Goal: Task Accomplishment & Management: Manage account settings

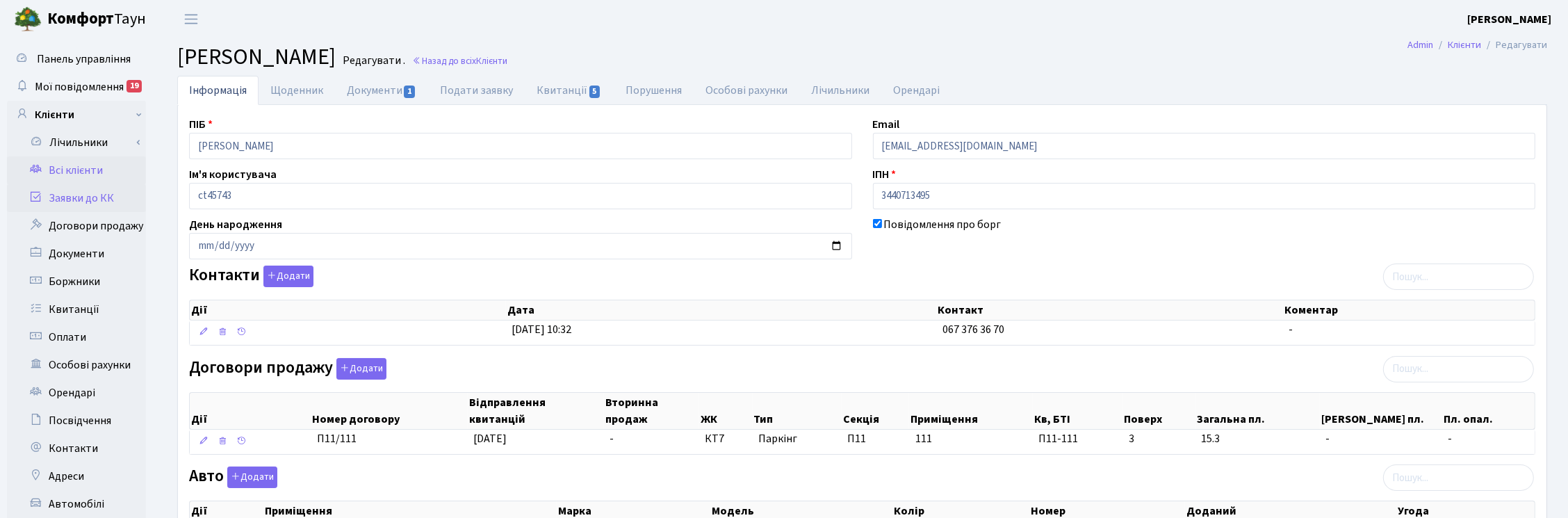
click at [78, 194] on link "Заявки до КК" at bounding box center [76, 198] width 139 height 28
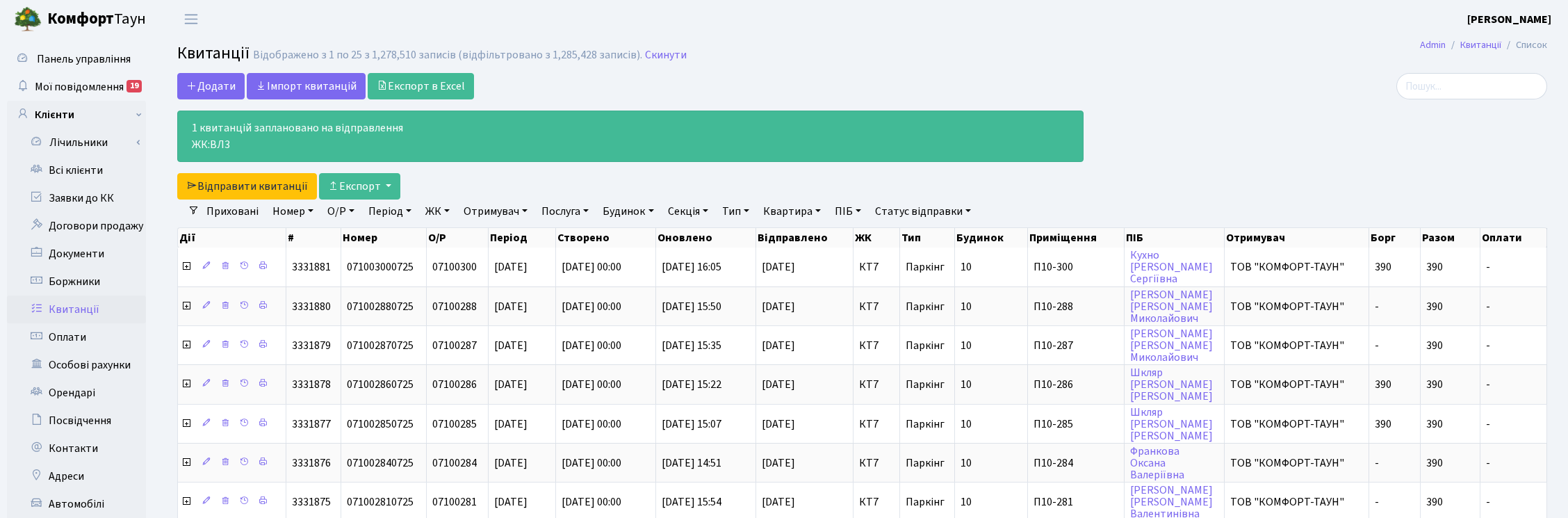
select select "25"
click at [662, 56] on link "Скинути" at bounding box center [666, 56] width 42 height 14
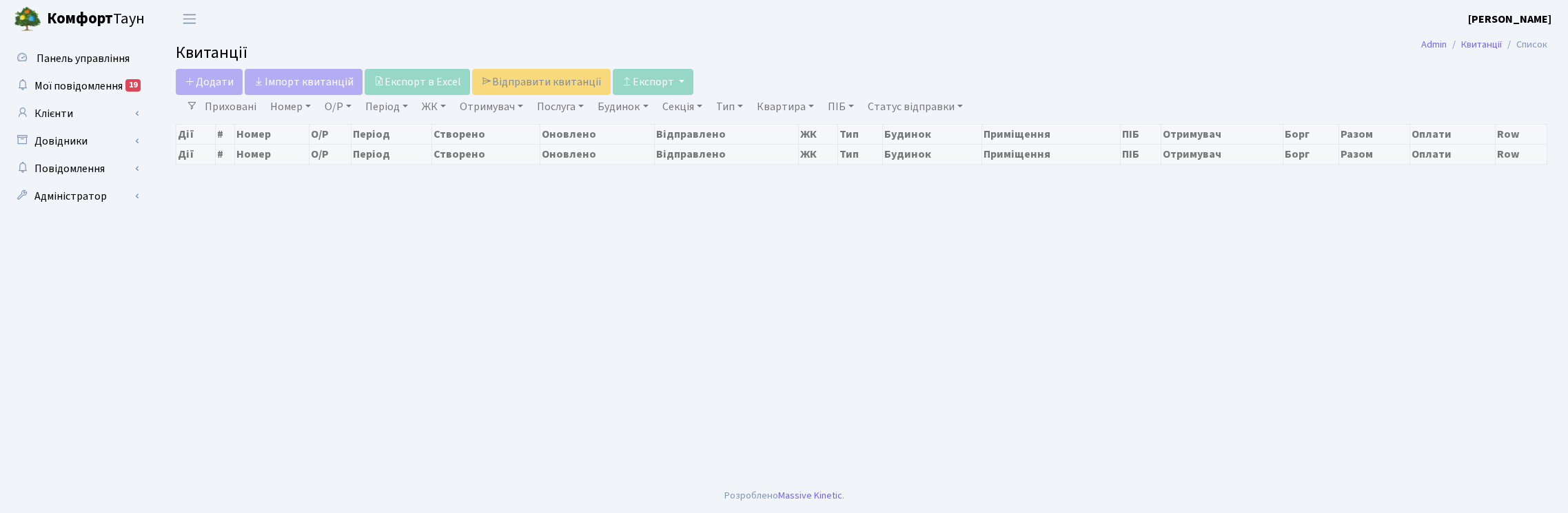
select select
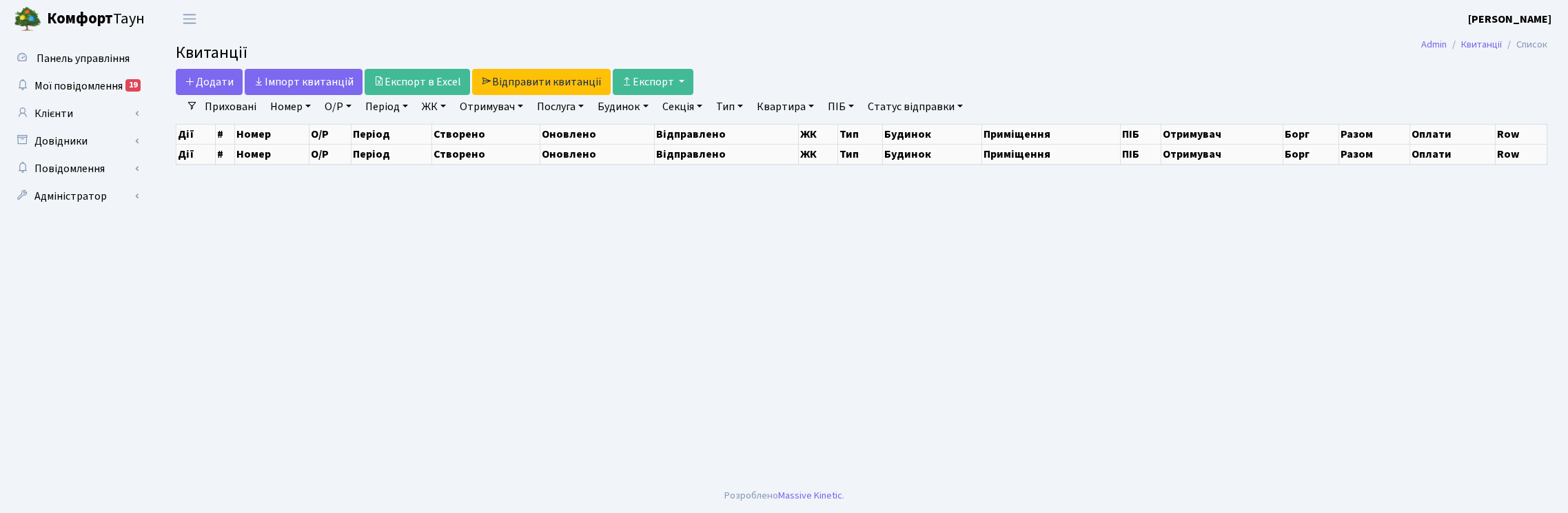
select select "25"
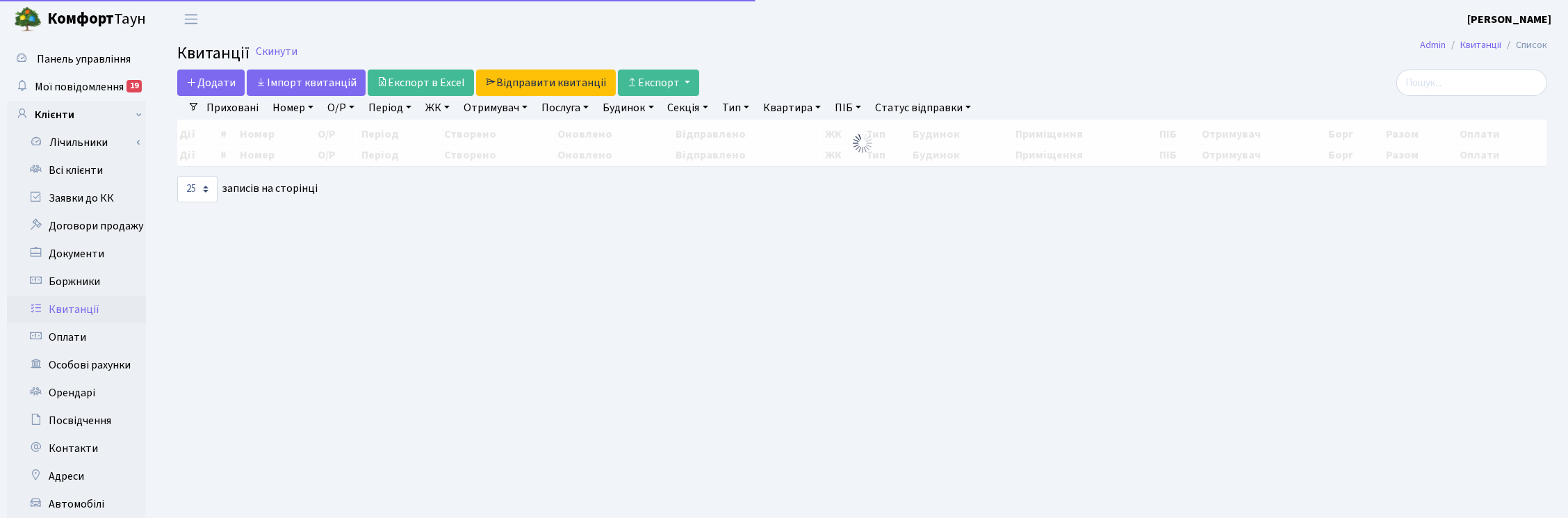
click at [449, 111] on link "ЖК" at bounding box center [437, 107] width 35 height 23
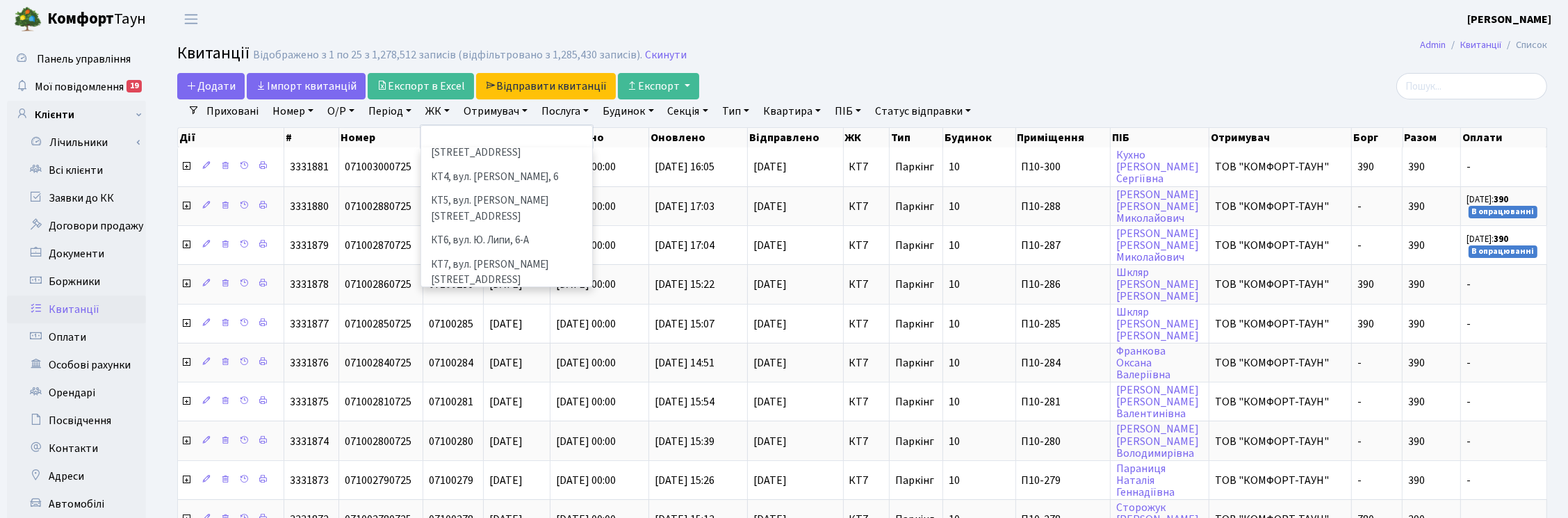
scroll to position [87, 0]
click at [467, 300] on li "[STREET_ADDRESS]" at bounding box center [506, 312] width 168 height 24
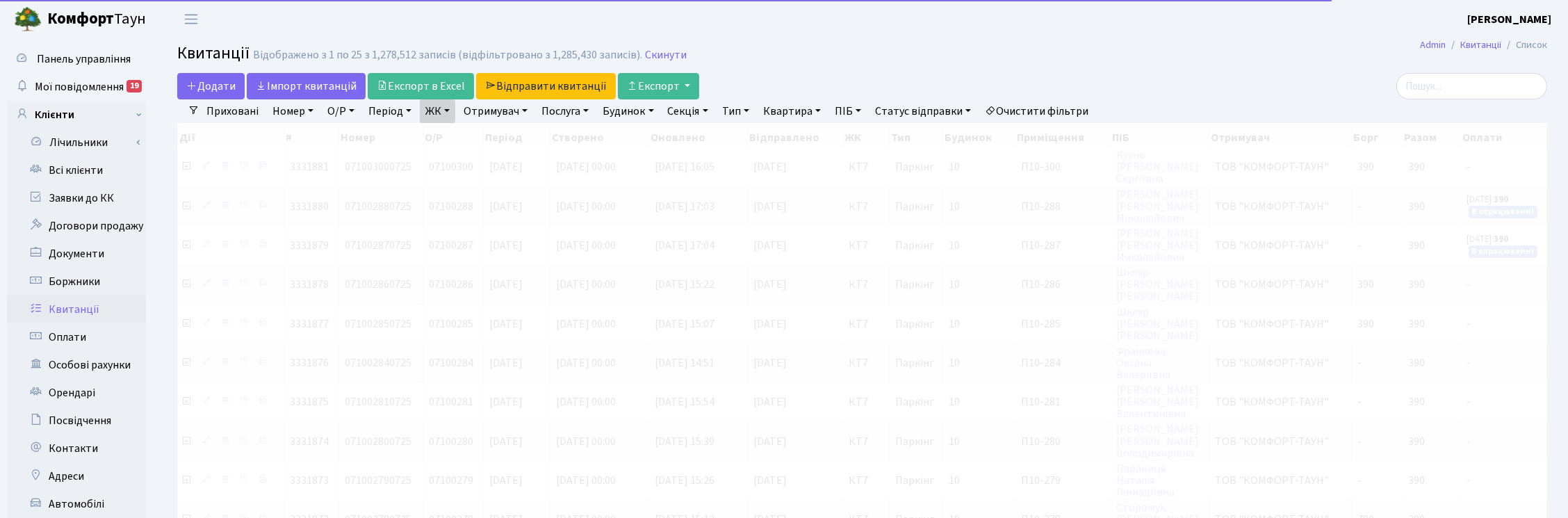
click at [440, 109] on link "ЖК" at bounding box center [437, 110] width 35 height 23
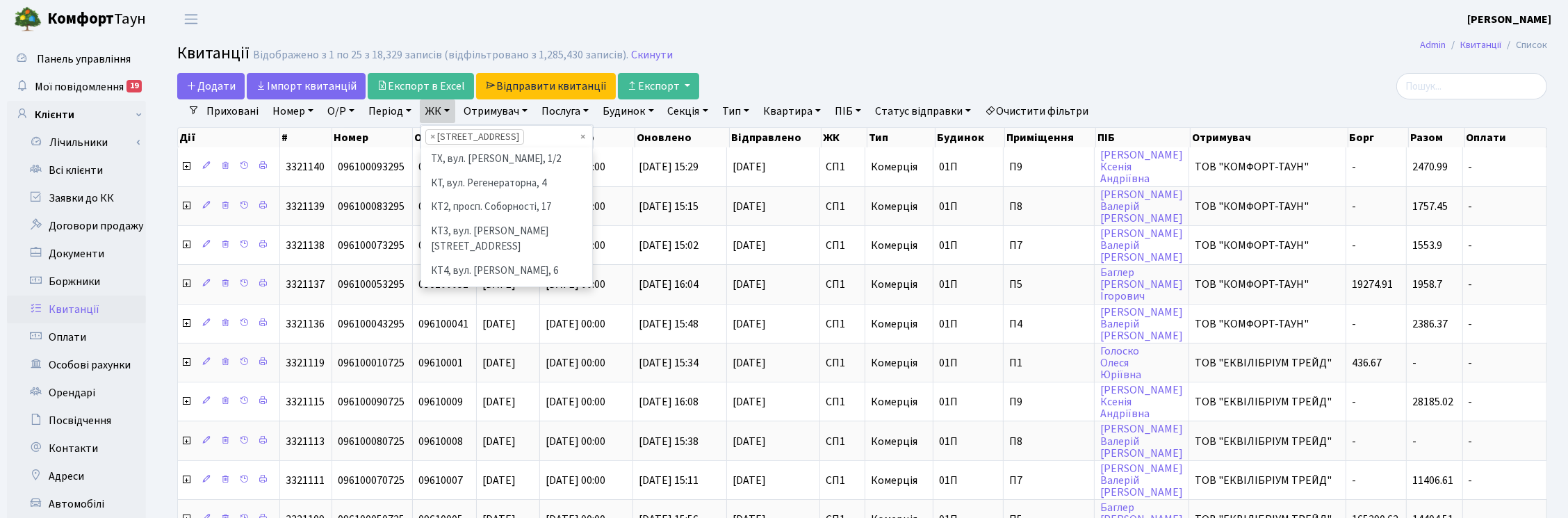
scroll to position [167, 0]
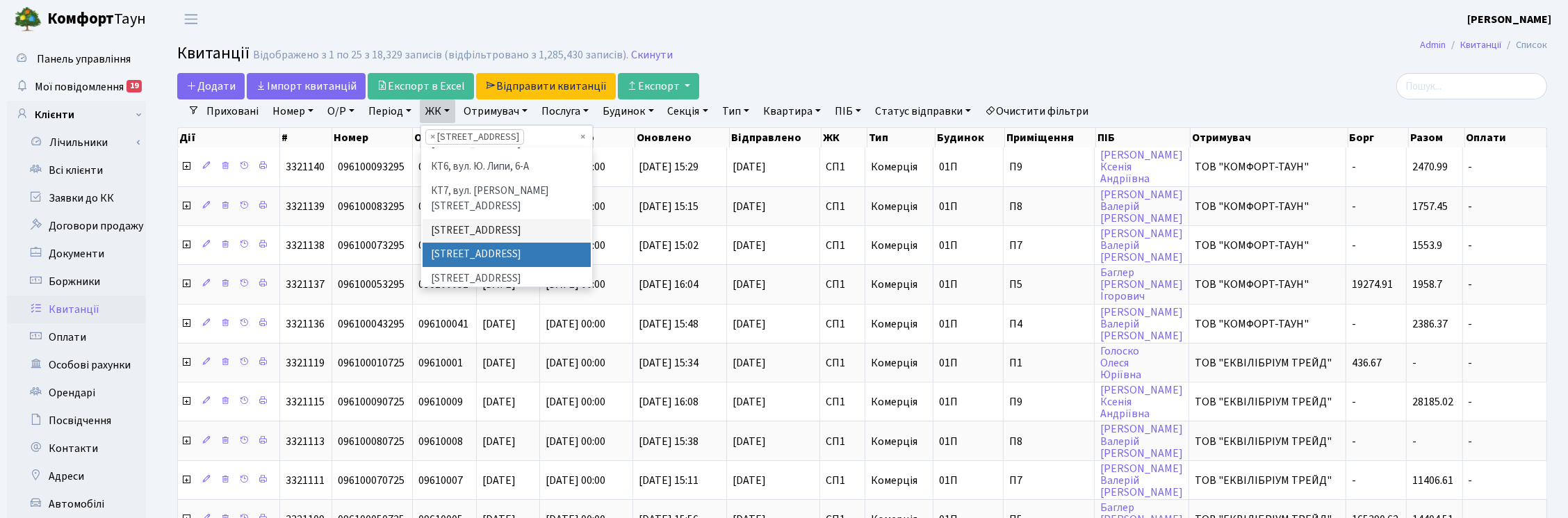
click at [454, 242] on li "[STREET_ADDRESS]" at bounding box center [506, 254] width 168 height 24
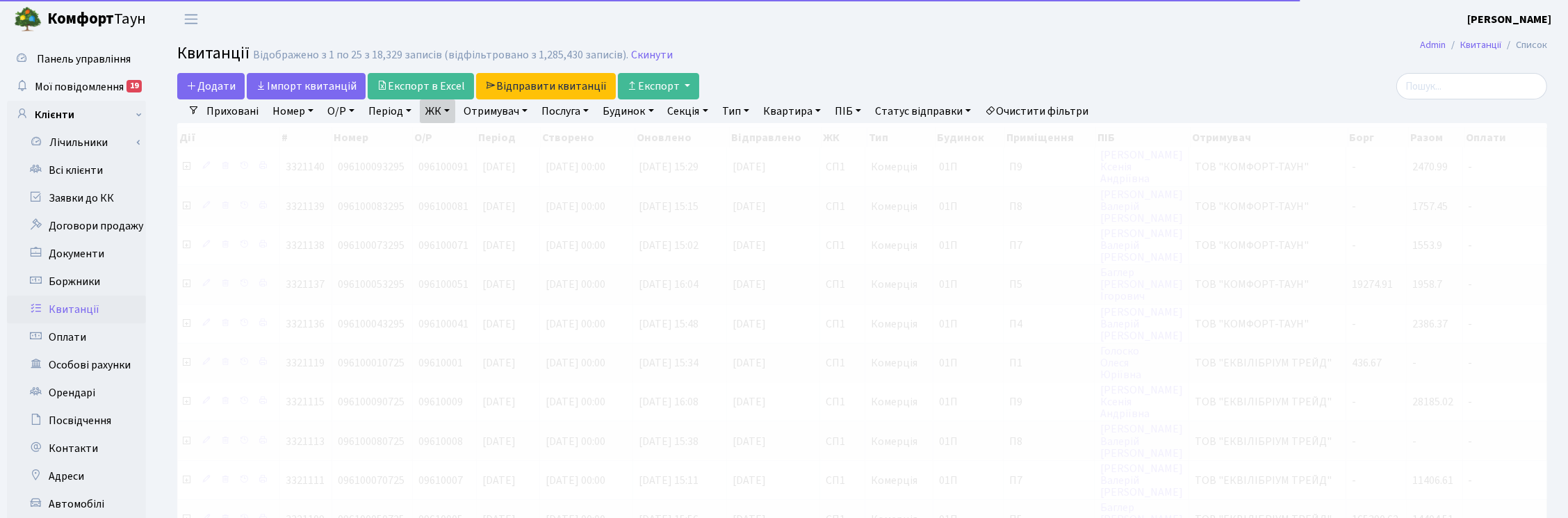
click at [442, 107] on link "ЖК" at bounding box center [437, 110] width 35 height 23
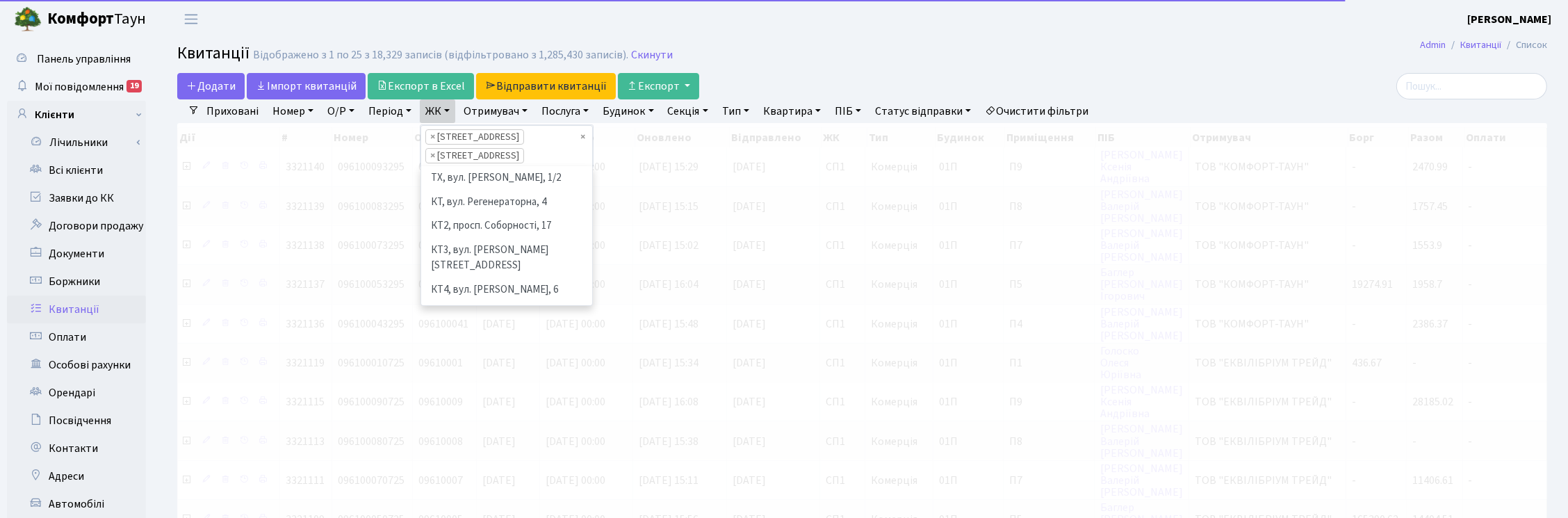
scroll to position [144, 0]
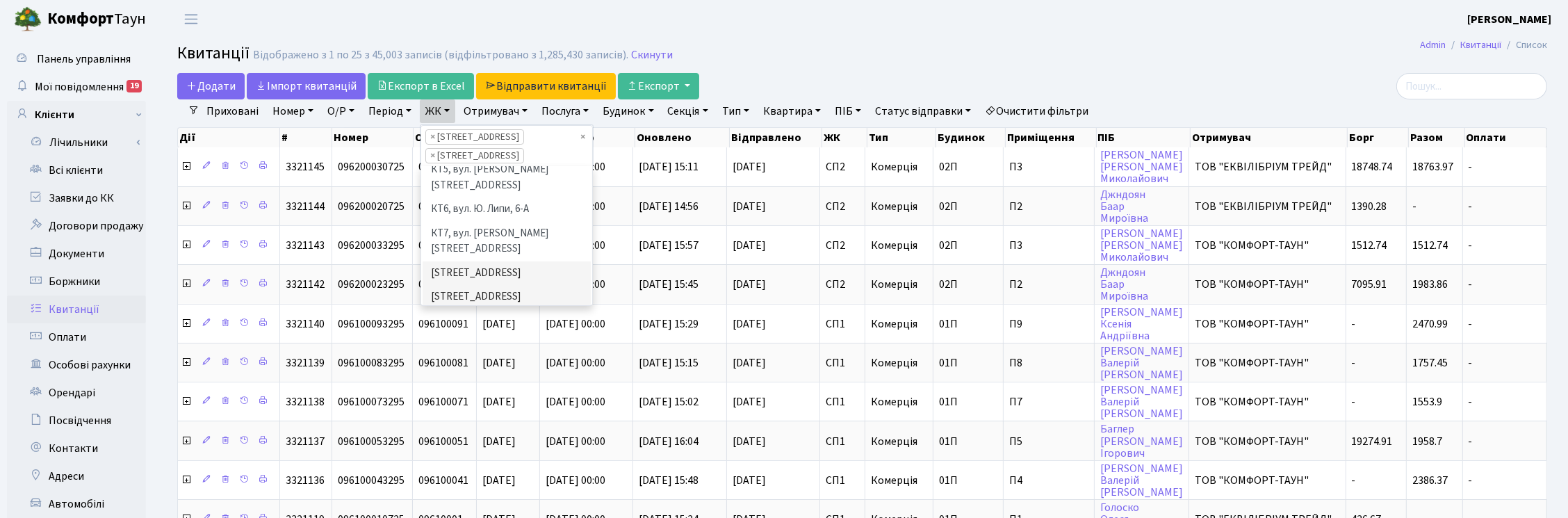
click at [454, 309] on li "[STREET_ADDRESS]" at bounding box center [506, 321] width 168 height 24
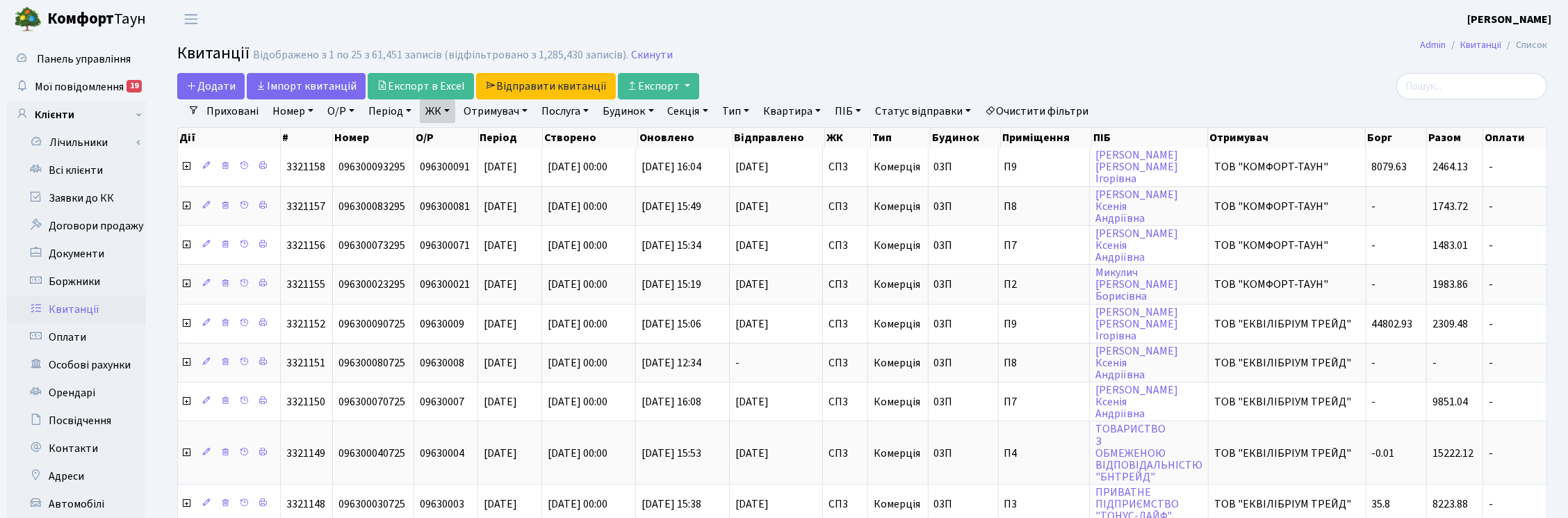
click at [449, 112] on link "ЖК" at bounding box center [437, 110] width 35 height 23
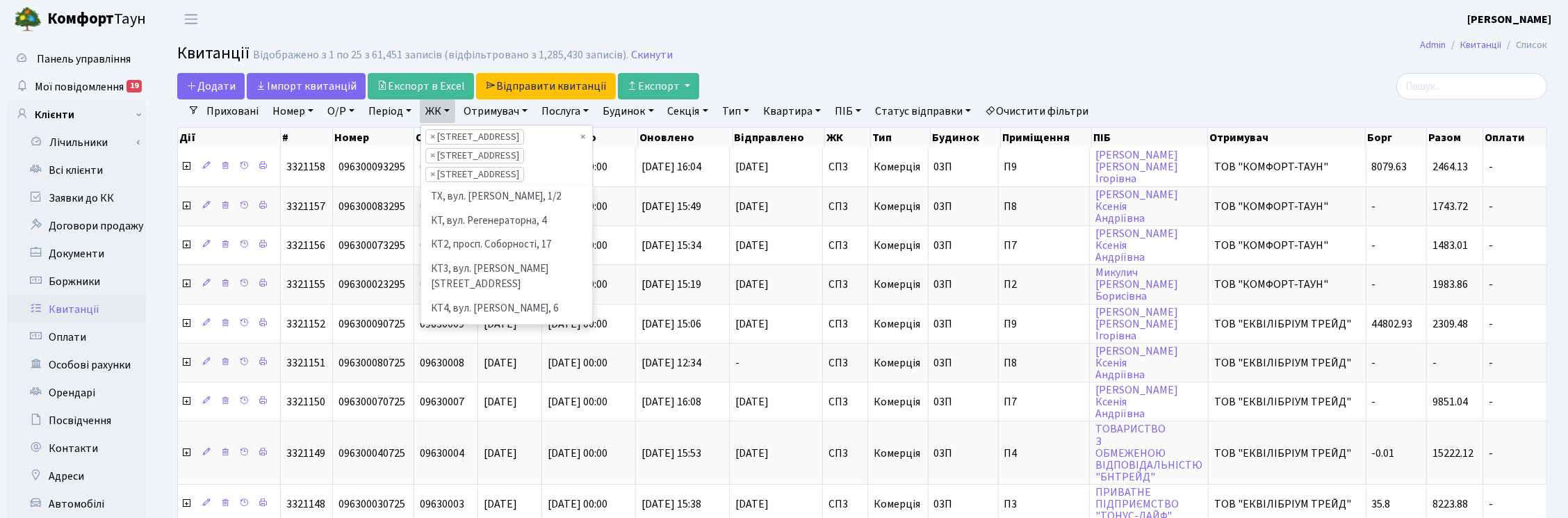
scroll to position [144, 0]
click at [474, 352] on li "СП4, [STREET_ADDRESS]" at bounding box center [506, 364] width 168 height 24
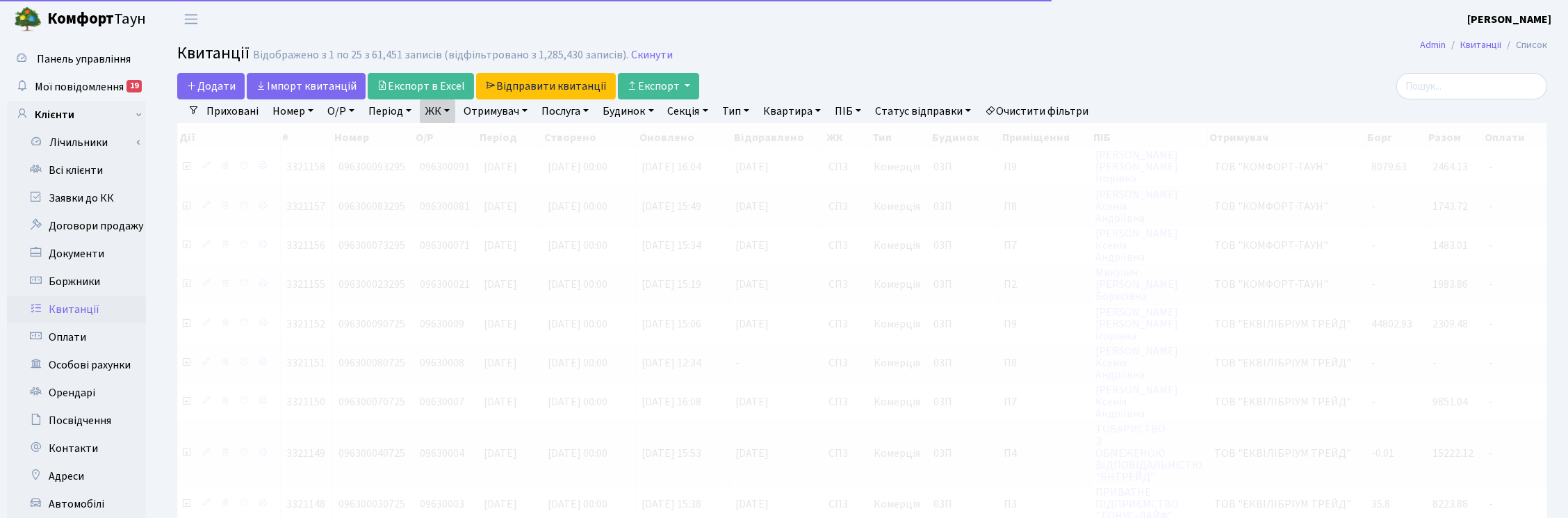
click at [449, 110] on link "ЖК" at bounding box center [437, 110] width 35 height 23
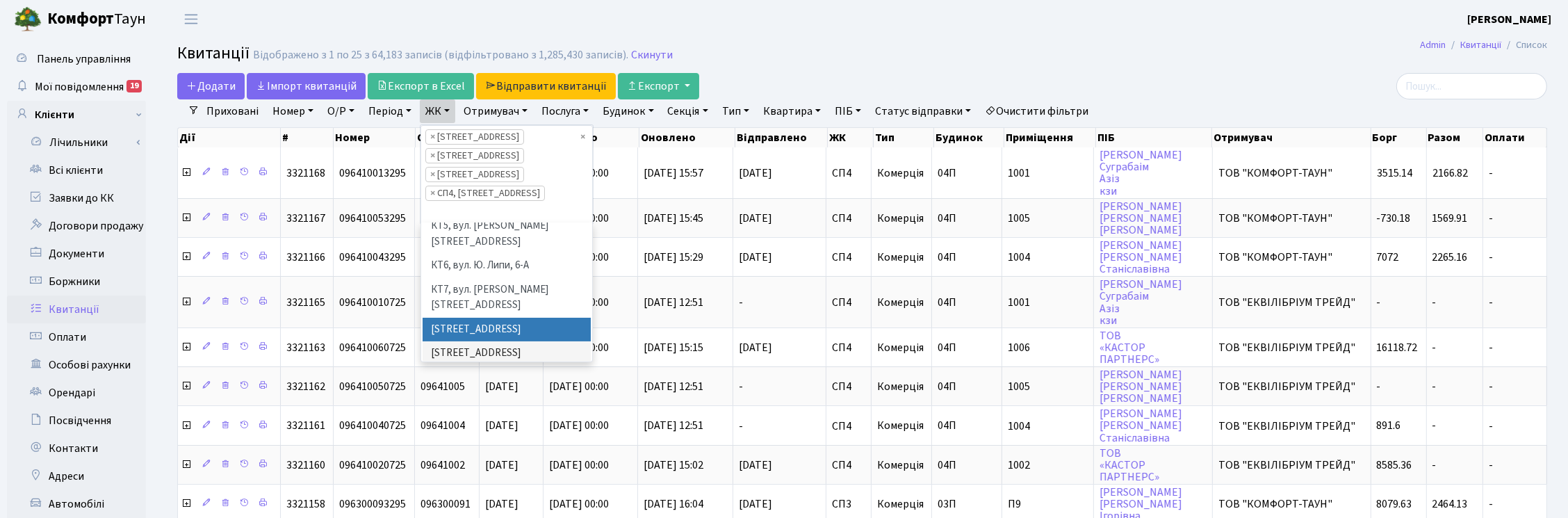
scroll to position [231, 0]
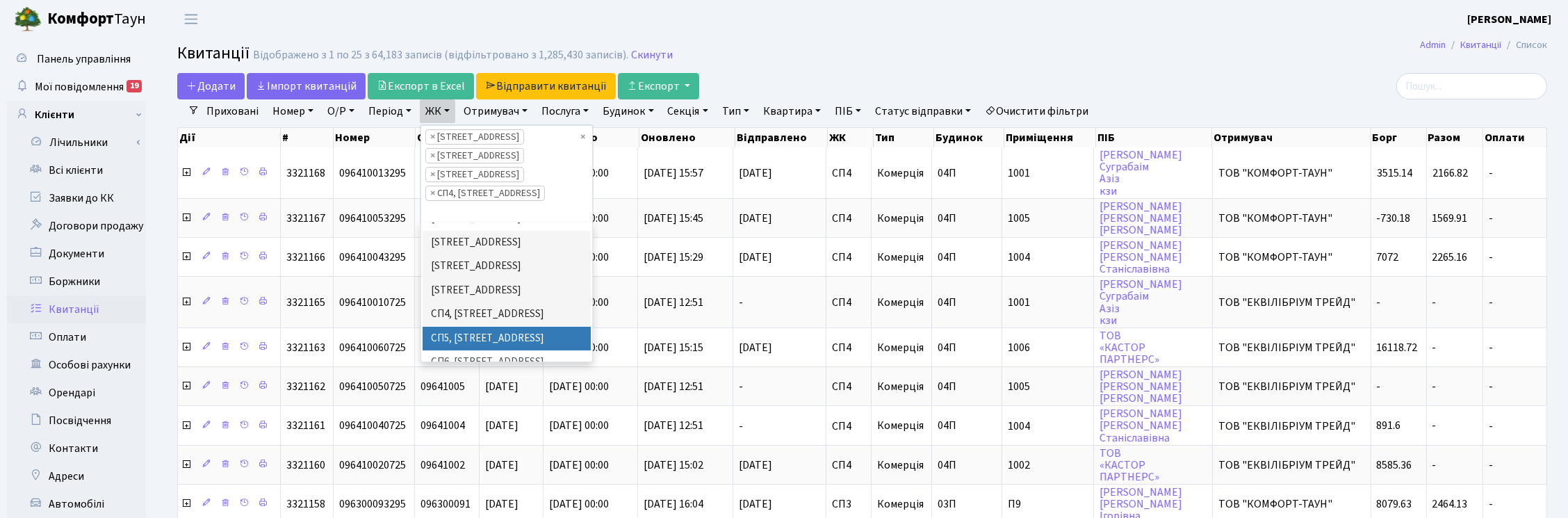
click at [478, 327] on li "СП5, [STREET_ADDRESS]" at bounding box center [506, 339] width 168 height 24
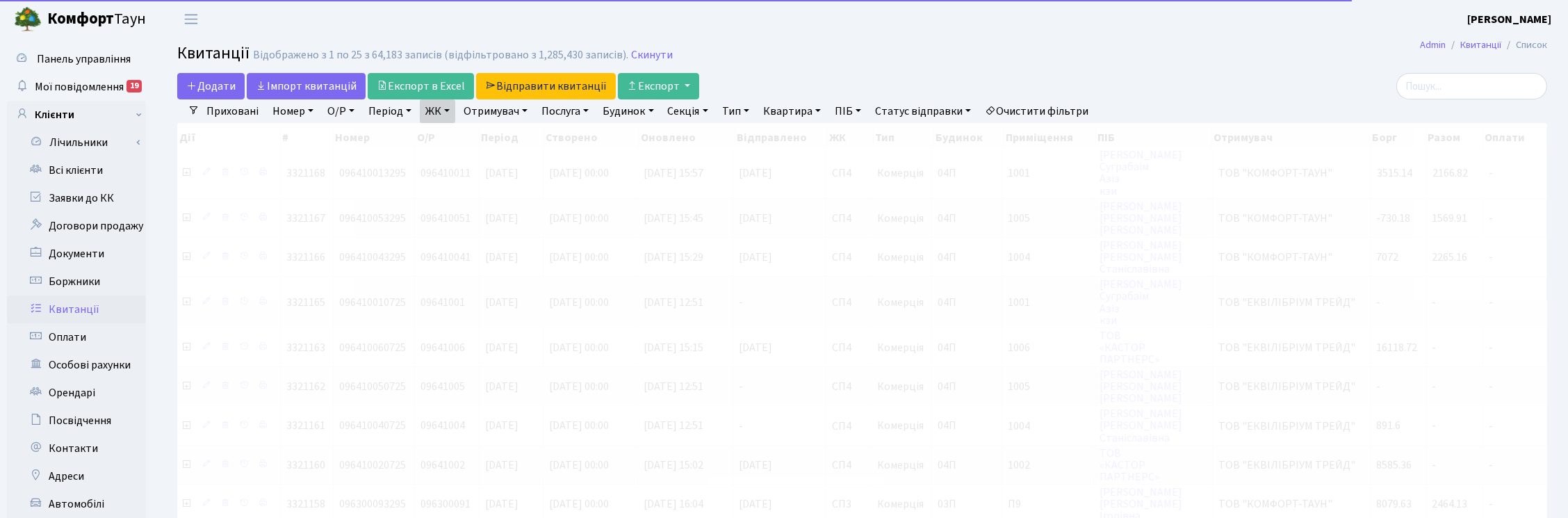
click at [442, 109] on link "ЖК" at bounding box center [437, 110] width 35 height 23
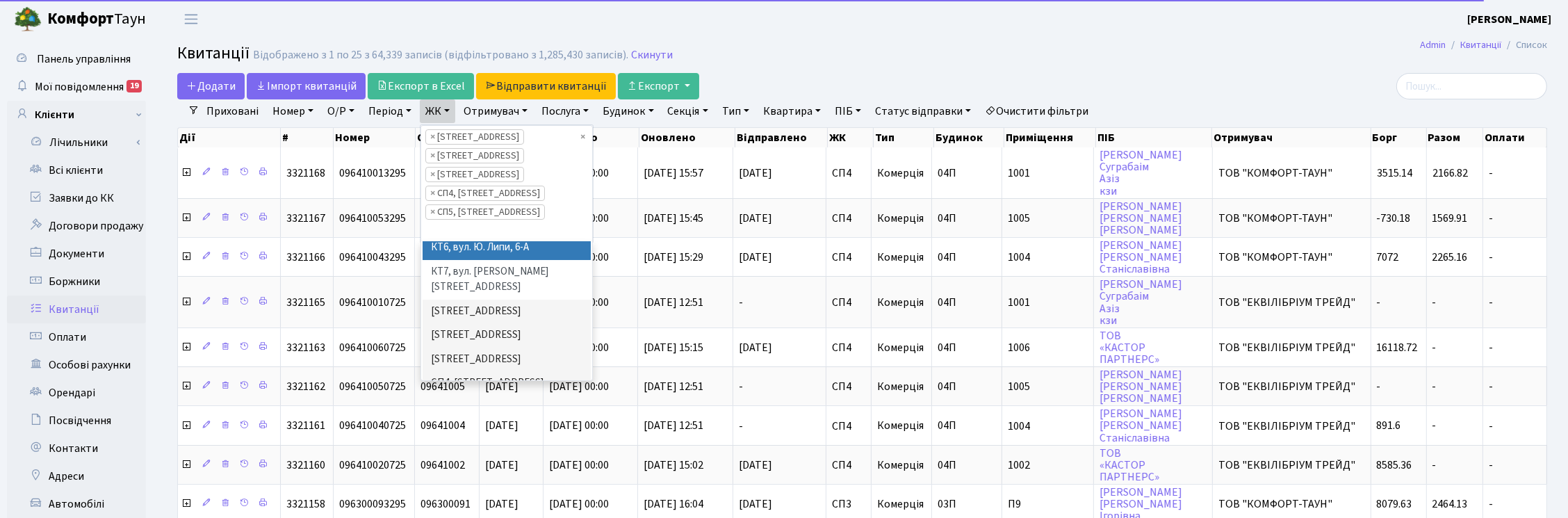
scroll to position [231, 0]
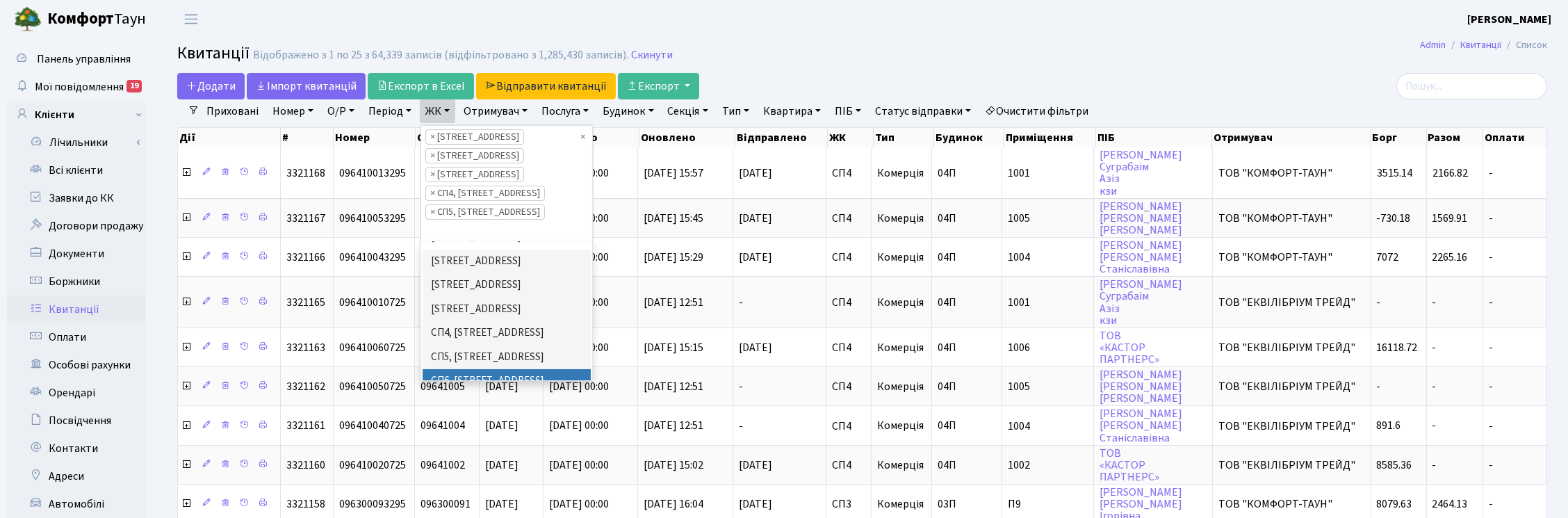
click at [467, 369] on li "СП6, [STREET_ADDRESS]" at bounding box center [506, 381] width 168 height 24
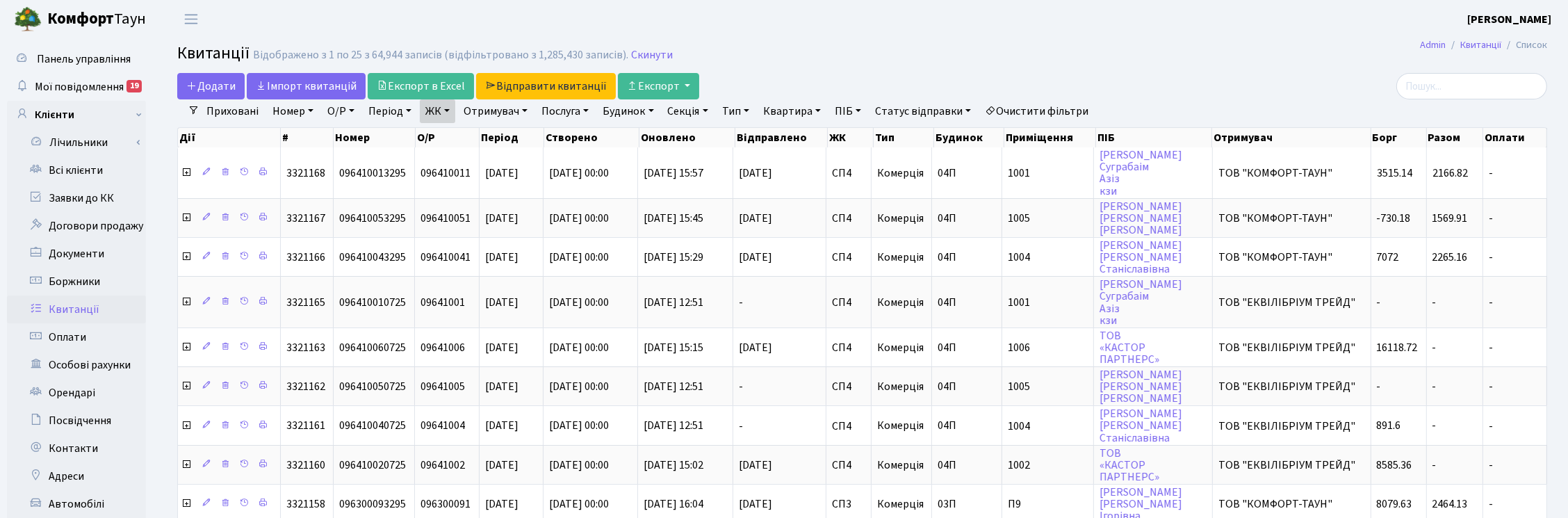
click at [453, 104] on link "ЖК" at bounding box center [437, 110] width 35 height 23
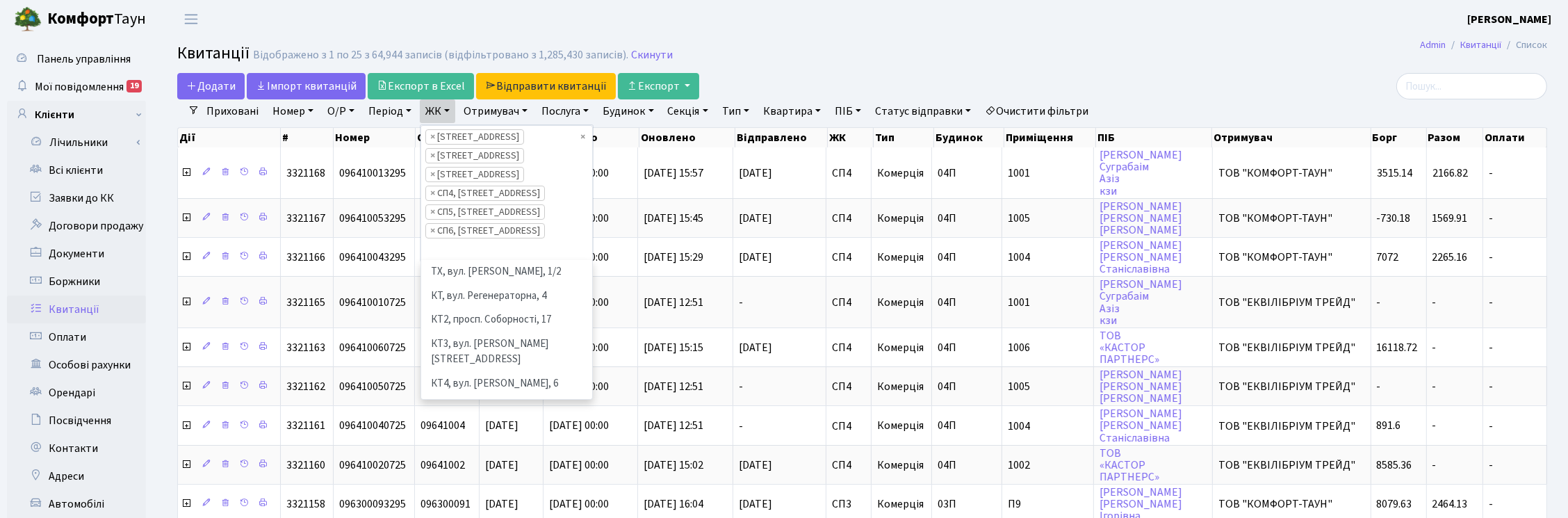
scroll to position [144, 0]
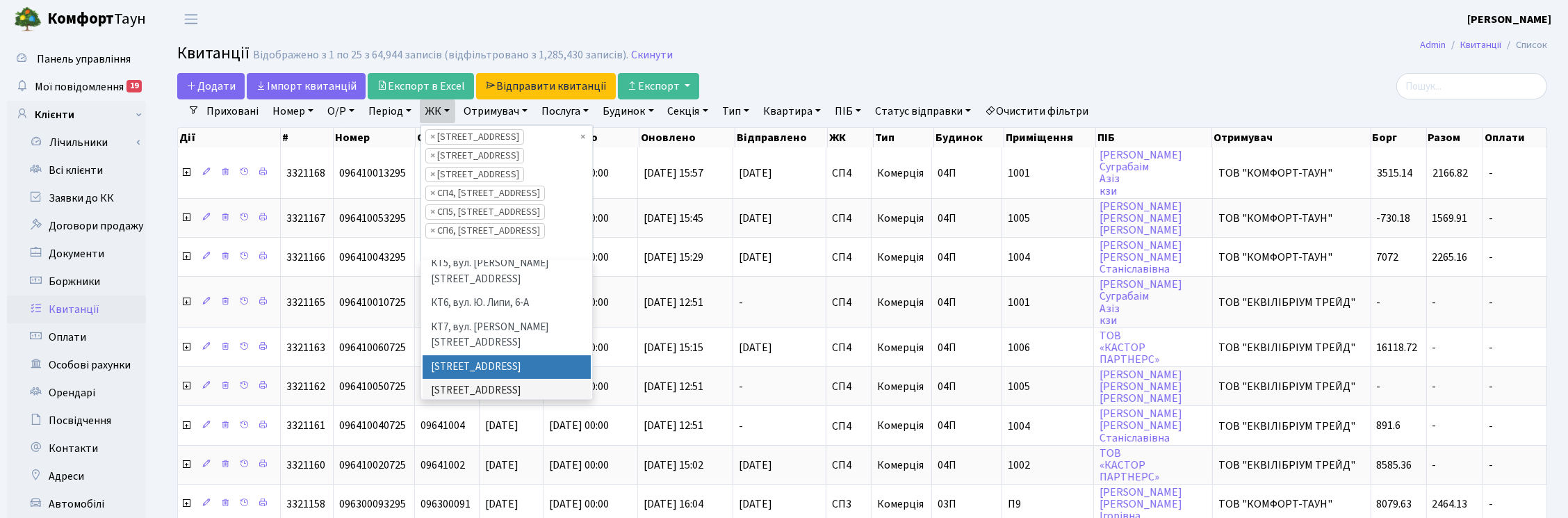
click at [518, 107] on link "Отримувач" at bounding box center [496, 110] width 75 height 23
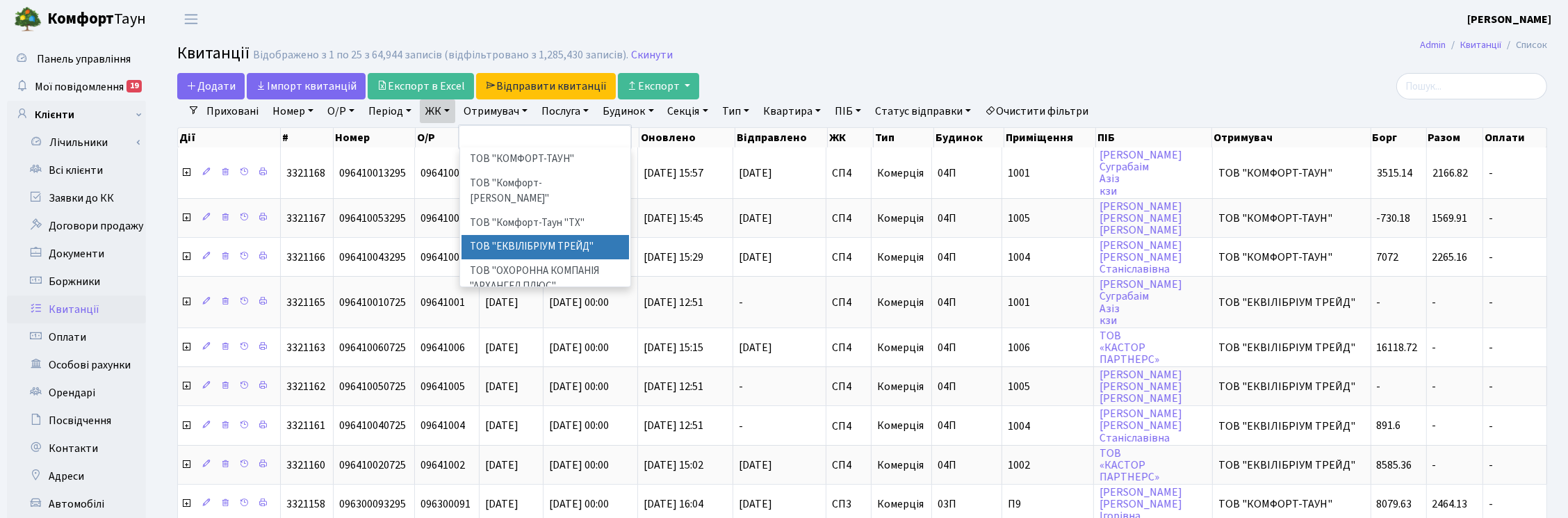
click at [581, 235] on li "ТОВ "ЕКВІЛІБРІУМ ТРЕЙД"" at bounding box center [545, 247] width 168 height 24
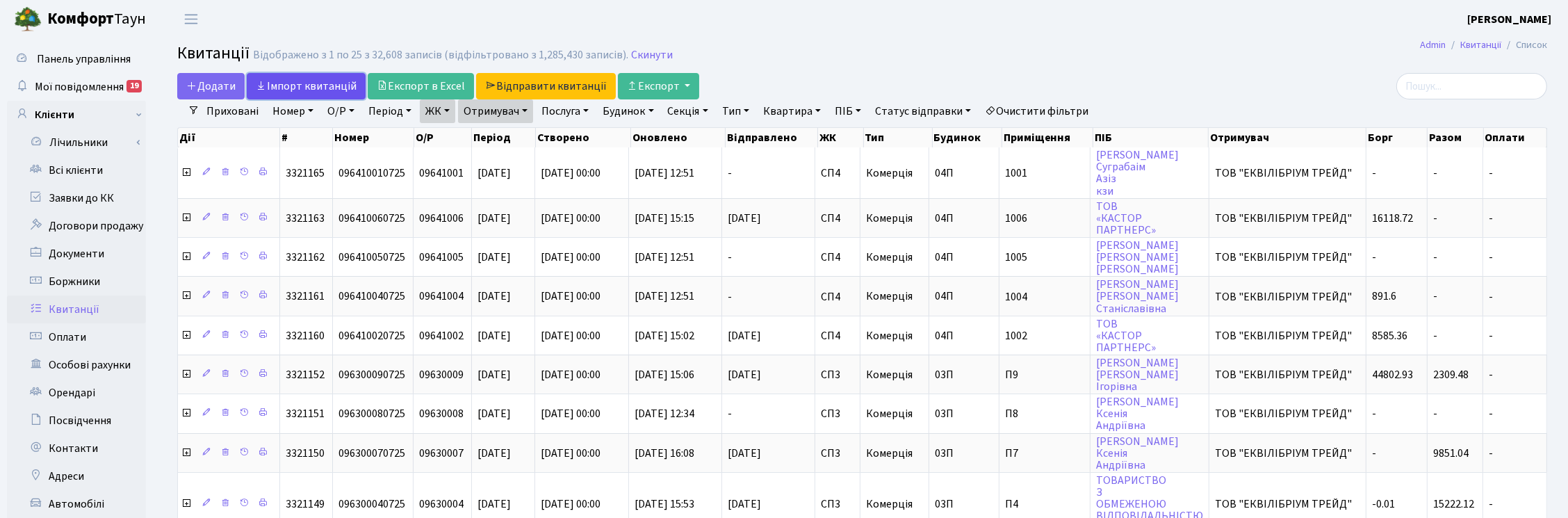
click at [298, 87] on link "Iмпорт квитанцій" at bounding box center [306, 86] width 119 height 26
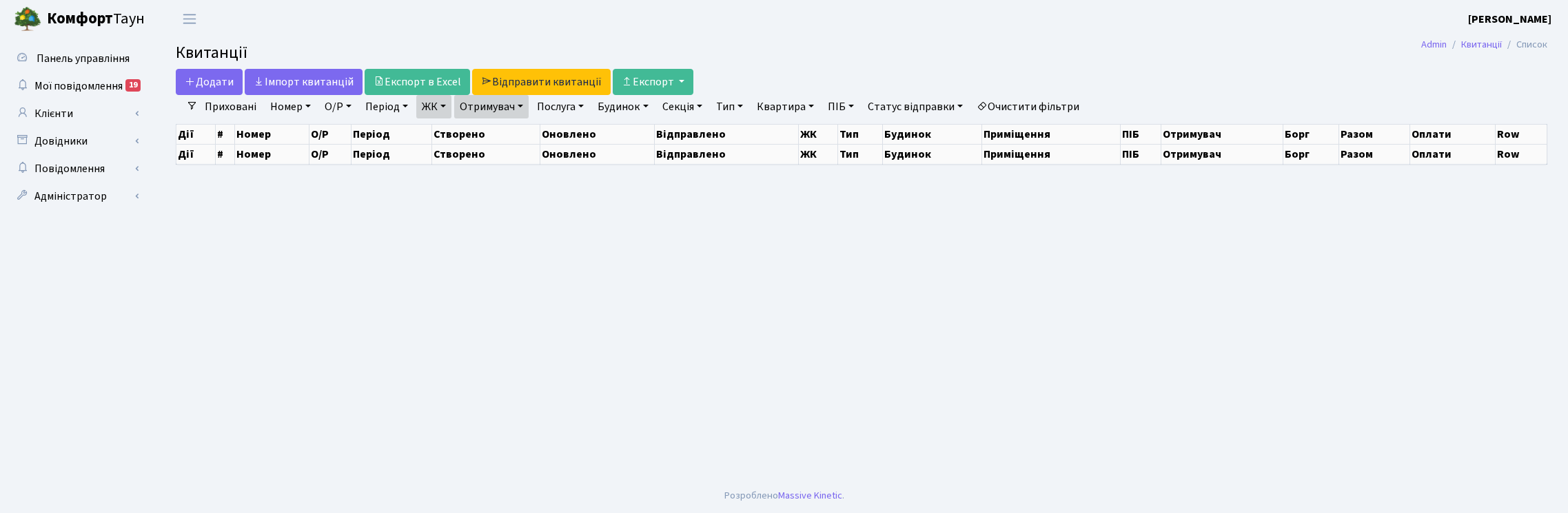
select select "25"
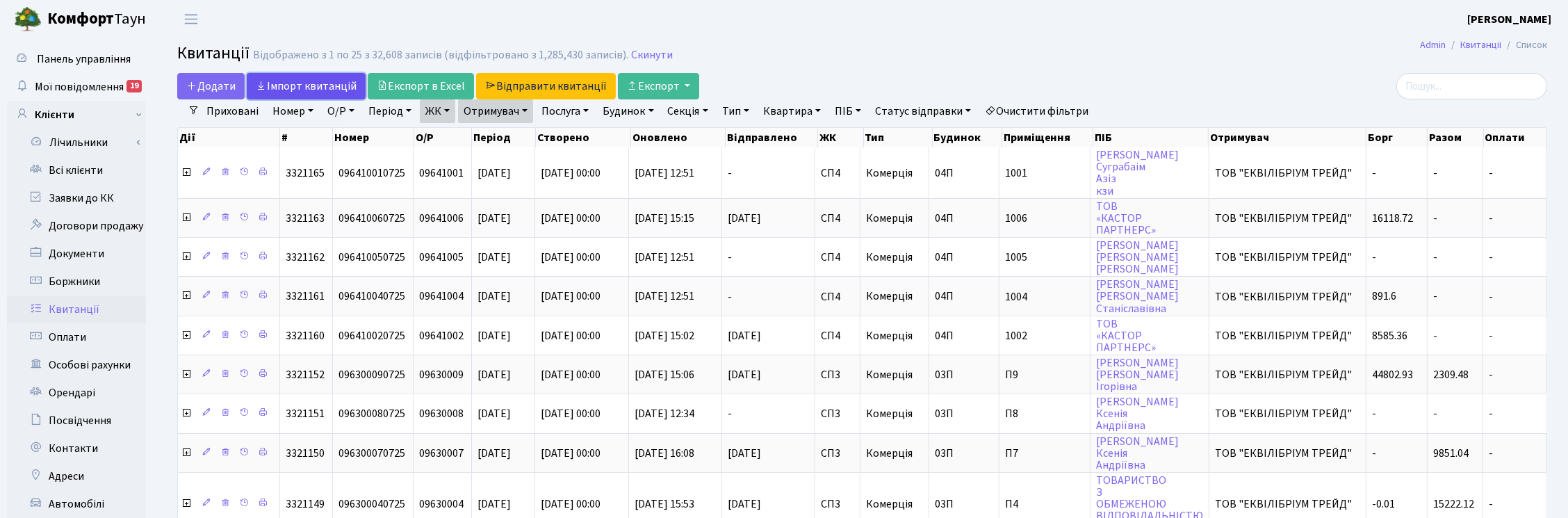
click at [279, 90] on link "Iмпорт квитанцій" at bounding box center [306, 86] width 119 height 26
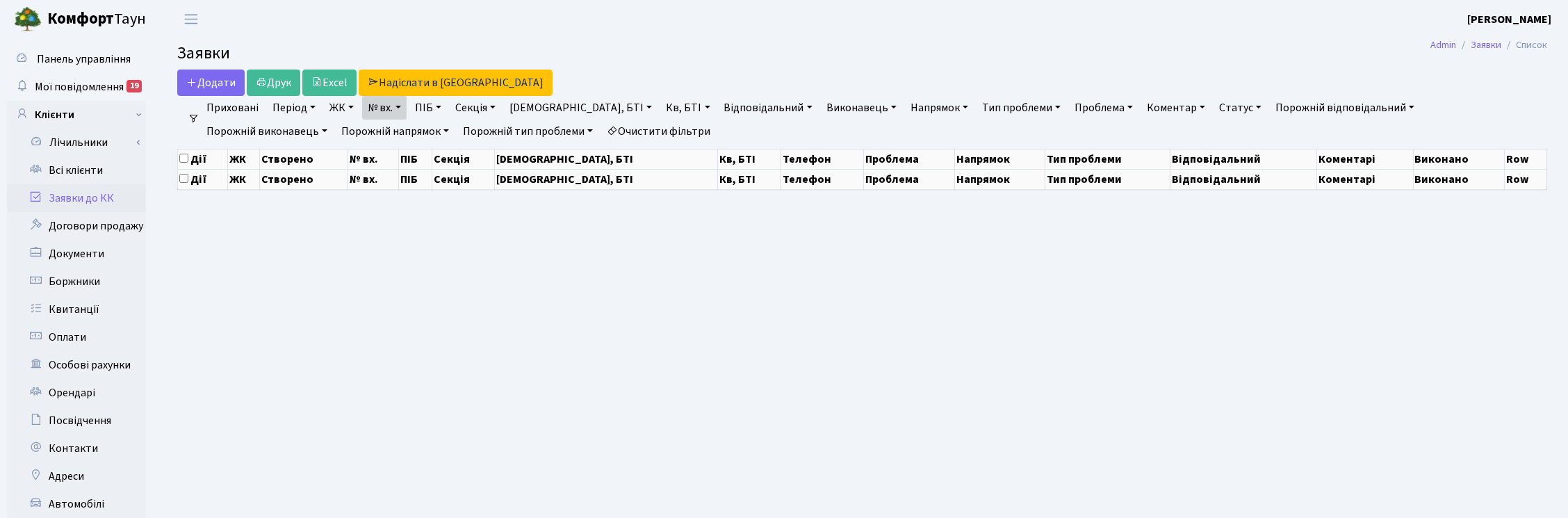
select select "25"
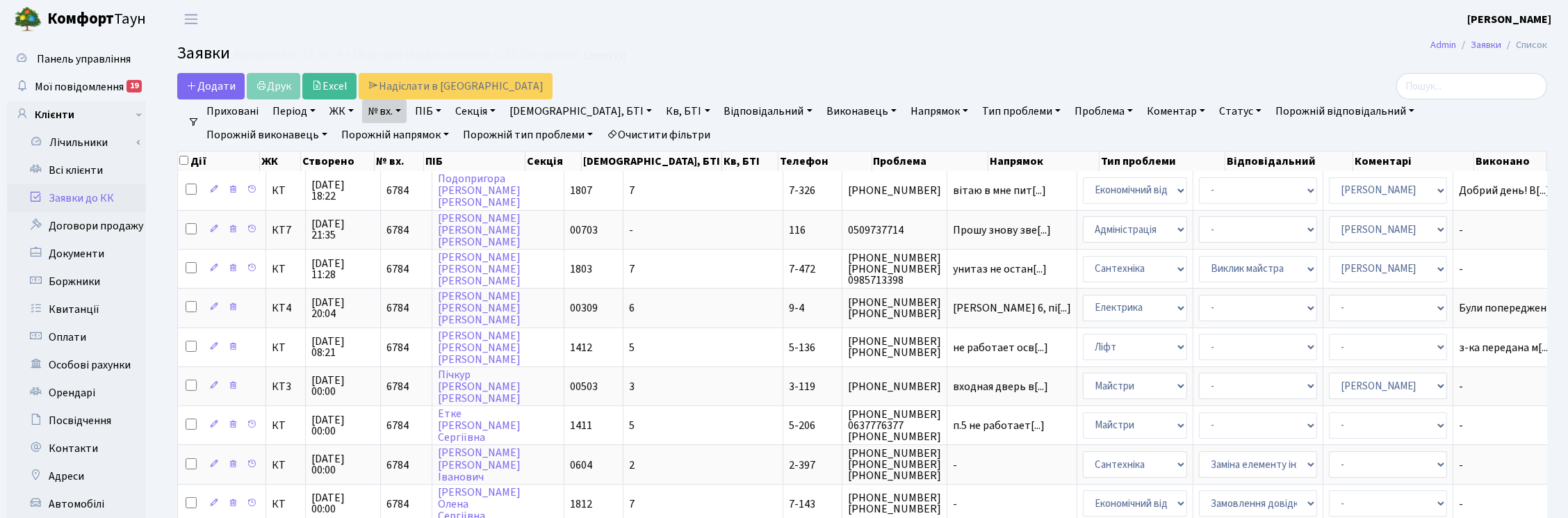
click at [598, 54] on link "Скинути" at bounding box center [605, 56] width 42 height 14
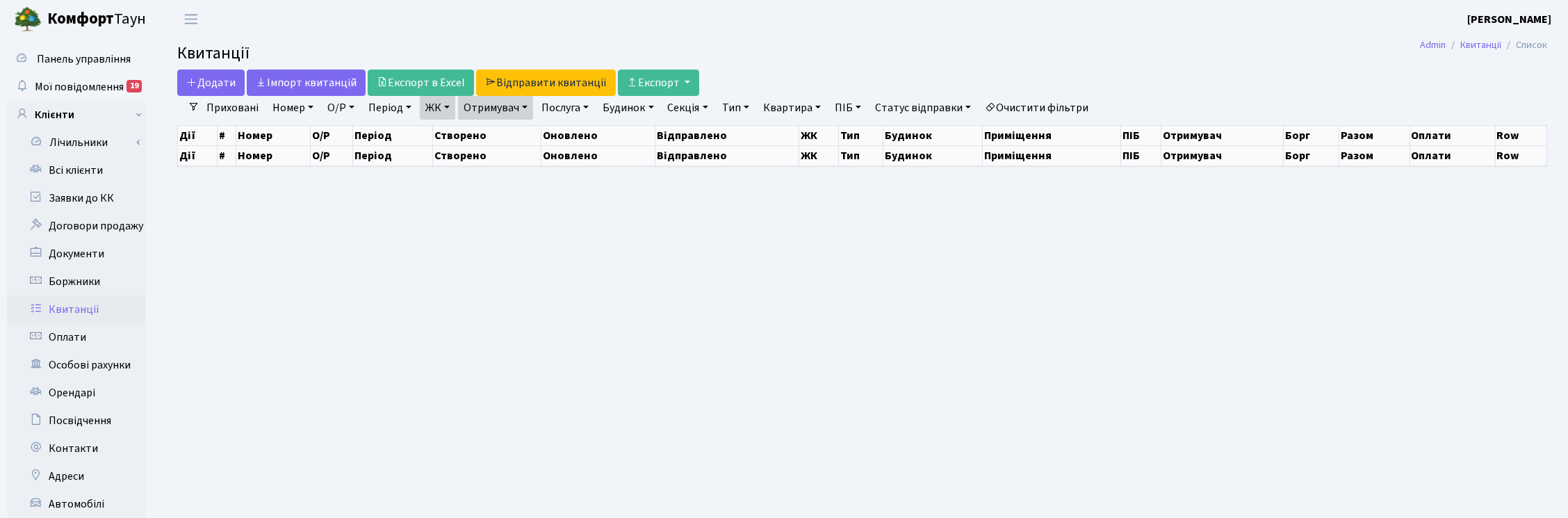
select select "25"
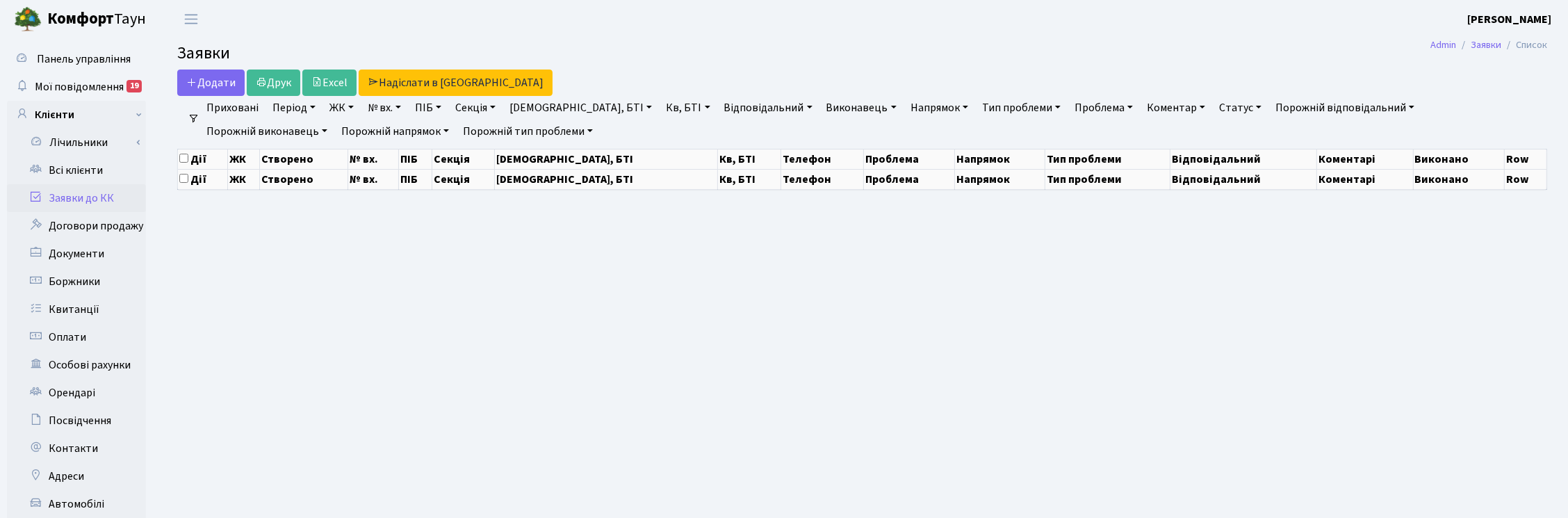
select select "25"
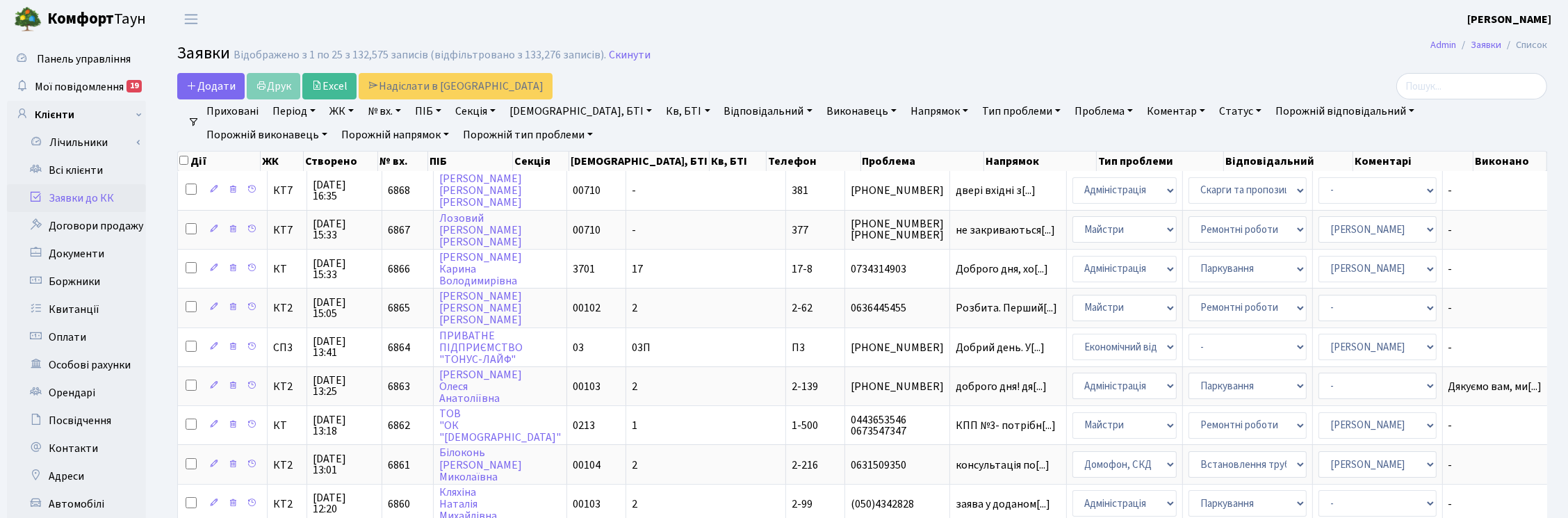
click at [905, 107] on link "Напрямок" at bounding box center [939, 110] width 69 height 23
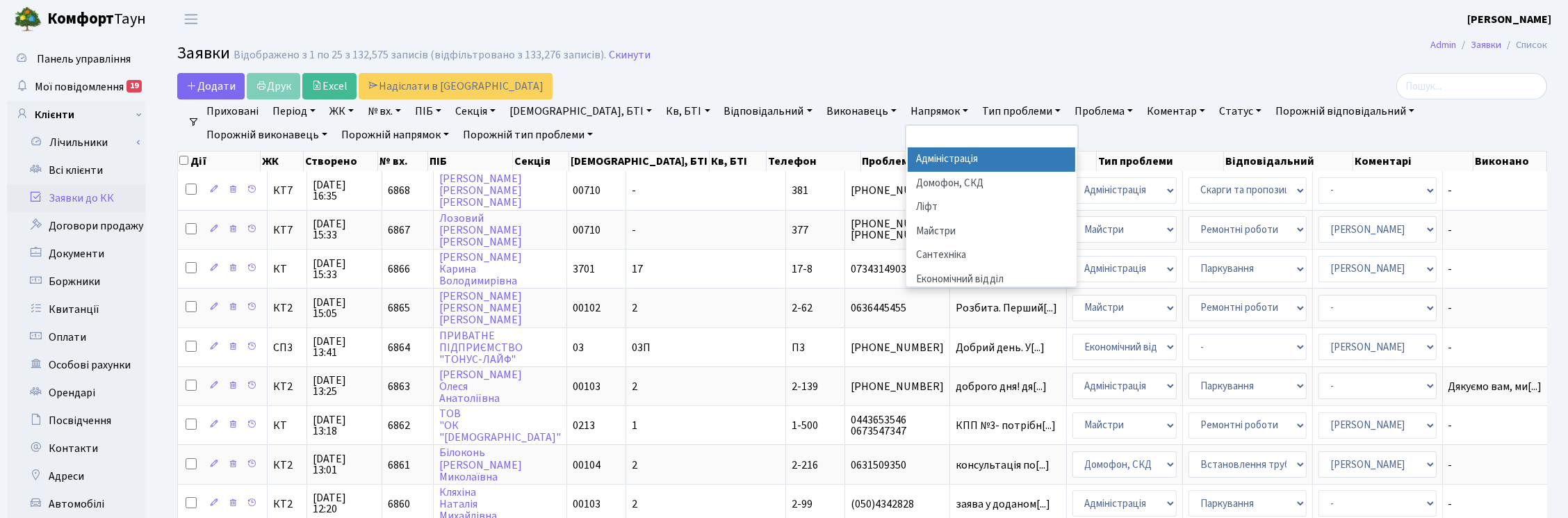
click at [908, 175] on li "Домофон, СКД" at bounding box center [992, 184] width 168 height 24
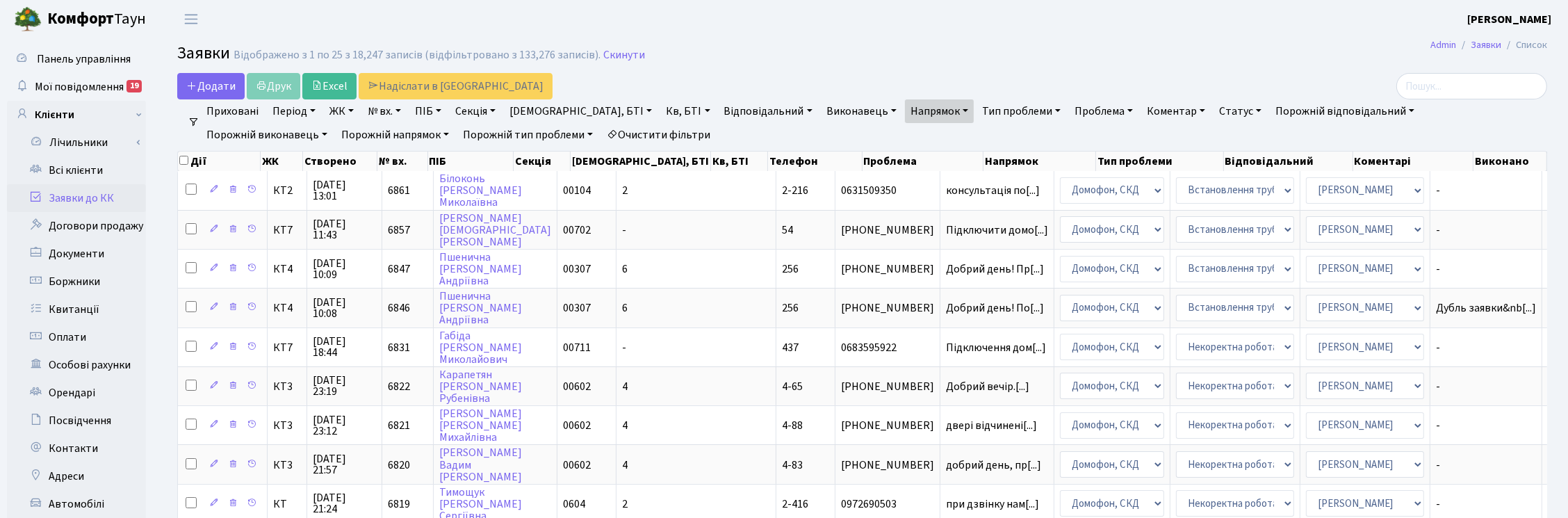
click at [1214, 109] on link "Статус" at bounding box center [1240, 110] width 53 height 23
click at [1214, 193] on link "Не виконано" at bounding box center [1269, 195] width 110 height 22
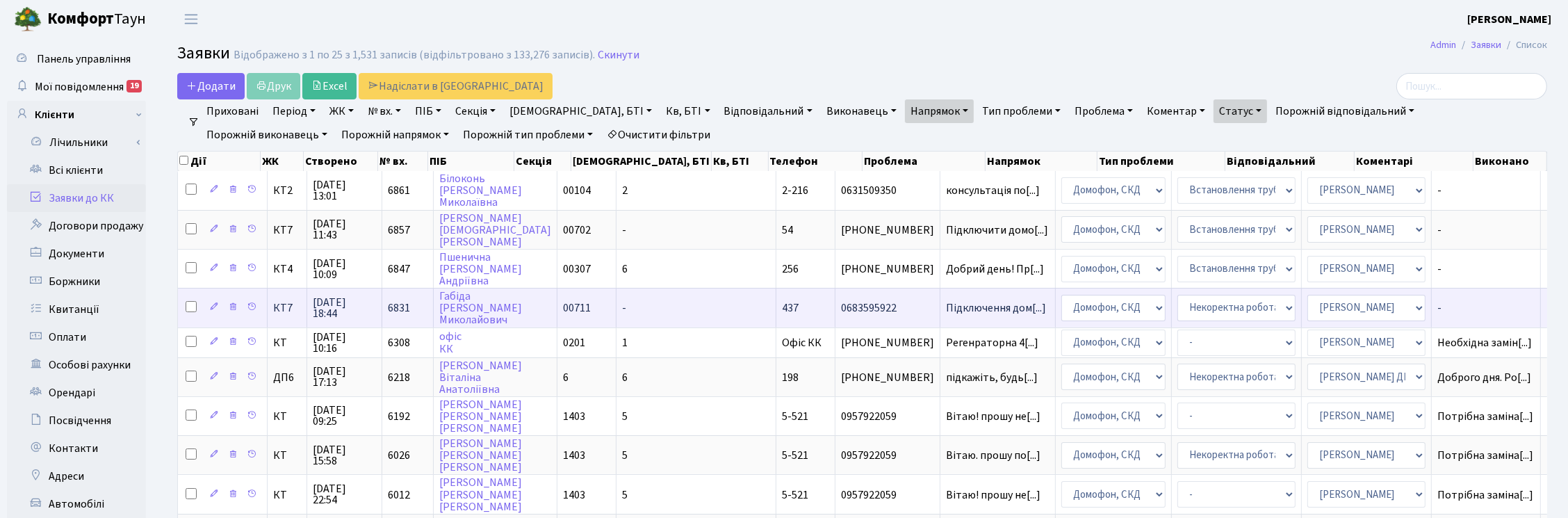
click at [193, 309] on input "checkbox" at bounding box center [191, 306] width 11 height 11
checkbox input "true"
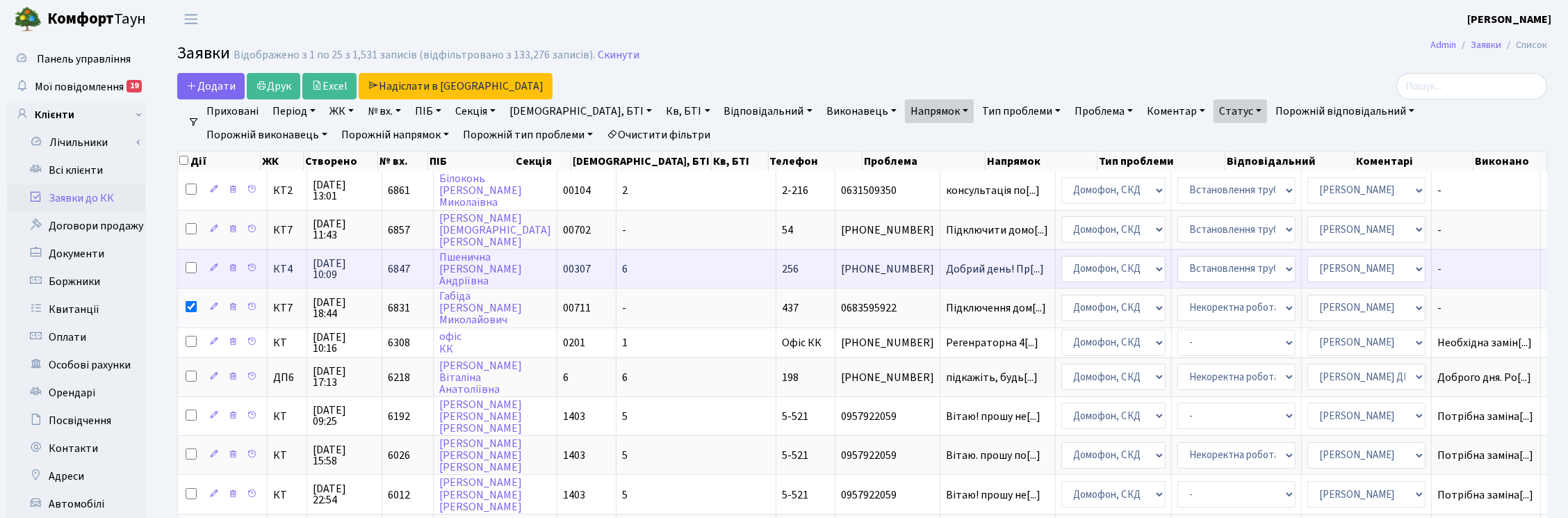
click at [190, 266] on input "checkbox" at bounding box center [191, 267] width 11 height 11
checkbox input "true"
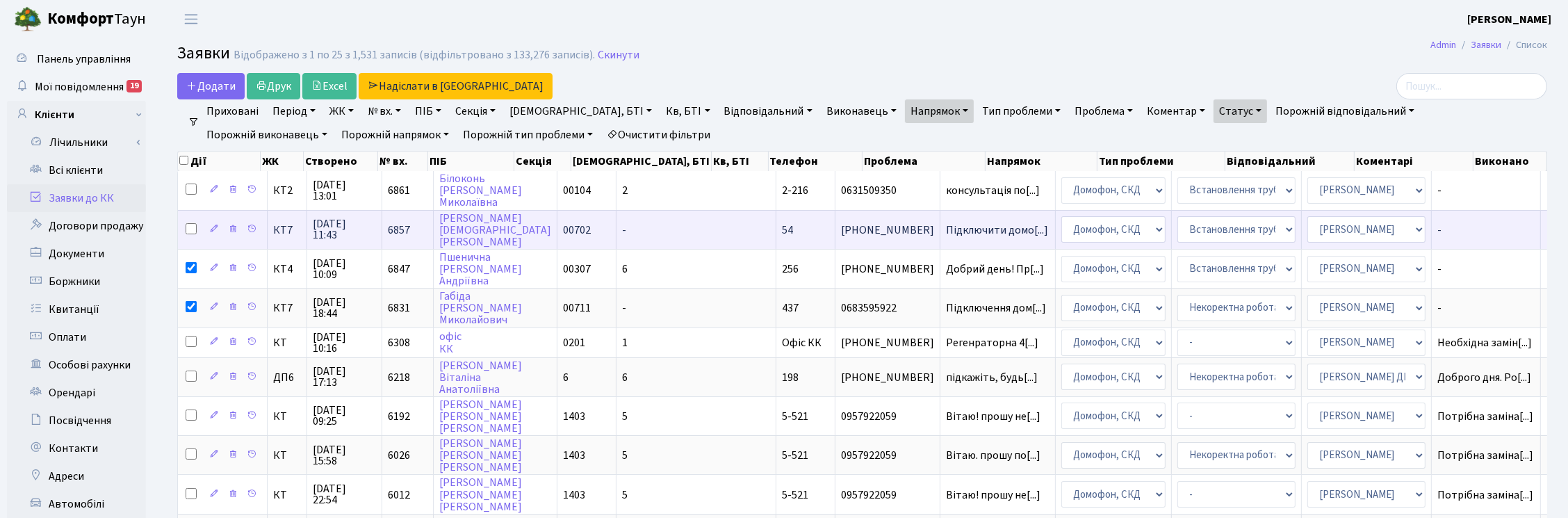
click at [188, 227] on input "checkbox" at bounding box center [191, 228] width 11 height 11
checkbox input "true"
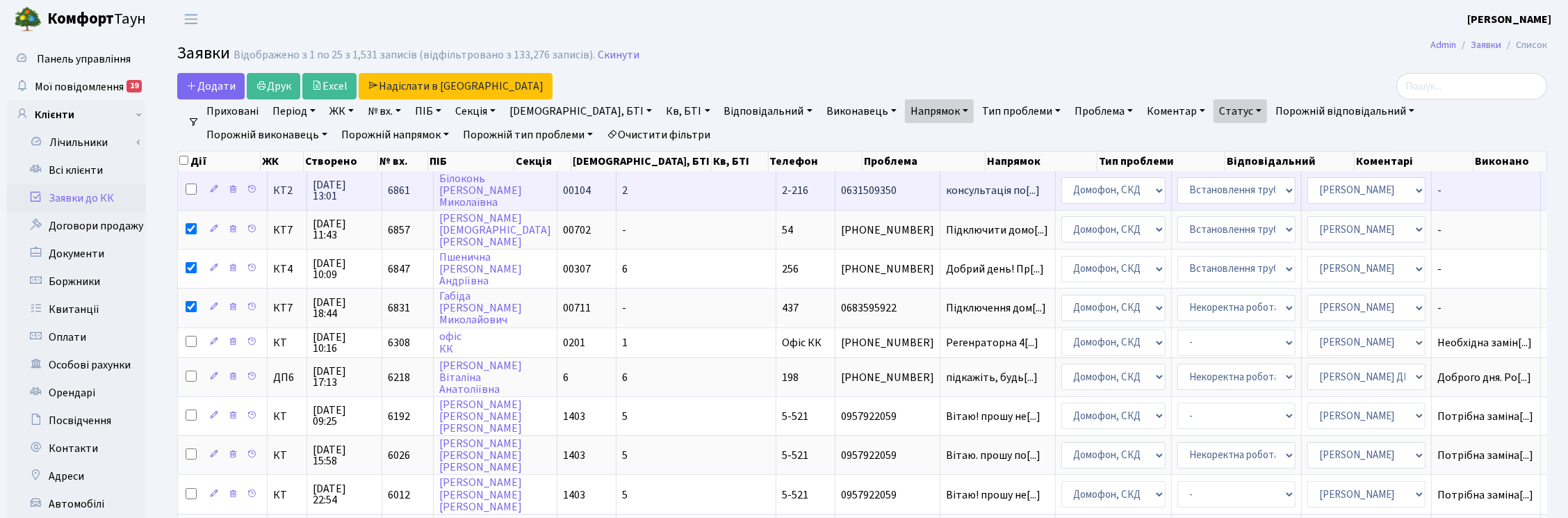
click at [189, 186] on input "checkbox" at bounding box center [191, 189] width 11 height 11
checkbox input "true"
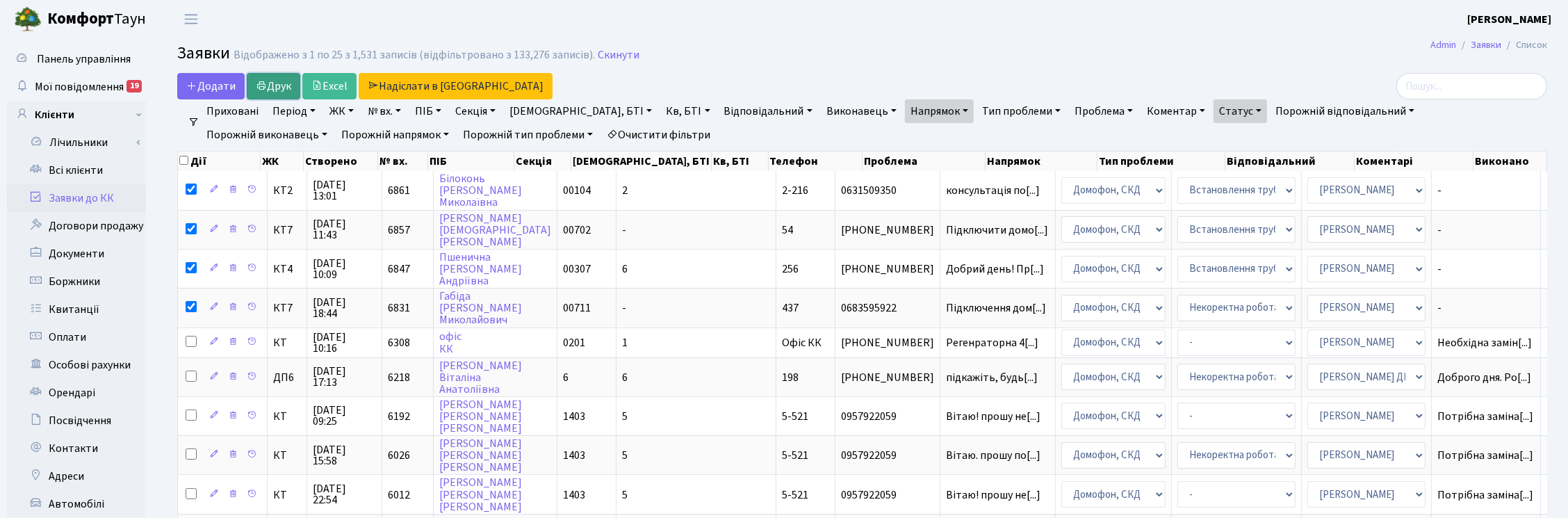
click at [288, 89] on link "Друк" at bounding box center [273, 86] width 53 height 26
click at [185, 160] on input "checkbox" at bounding box center [184, 161] width 9 height 9
checkbox input "true"
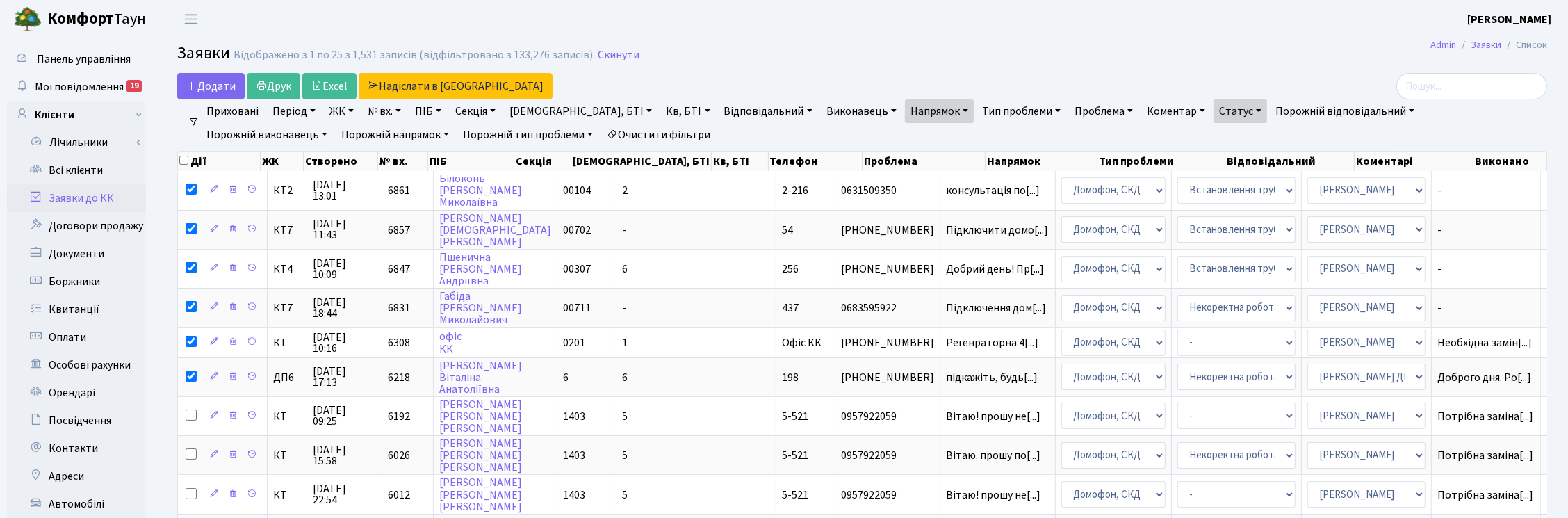
checkbox input "true"
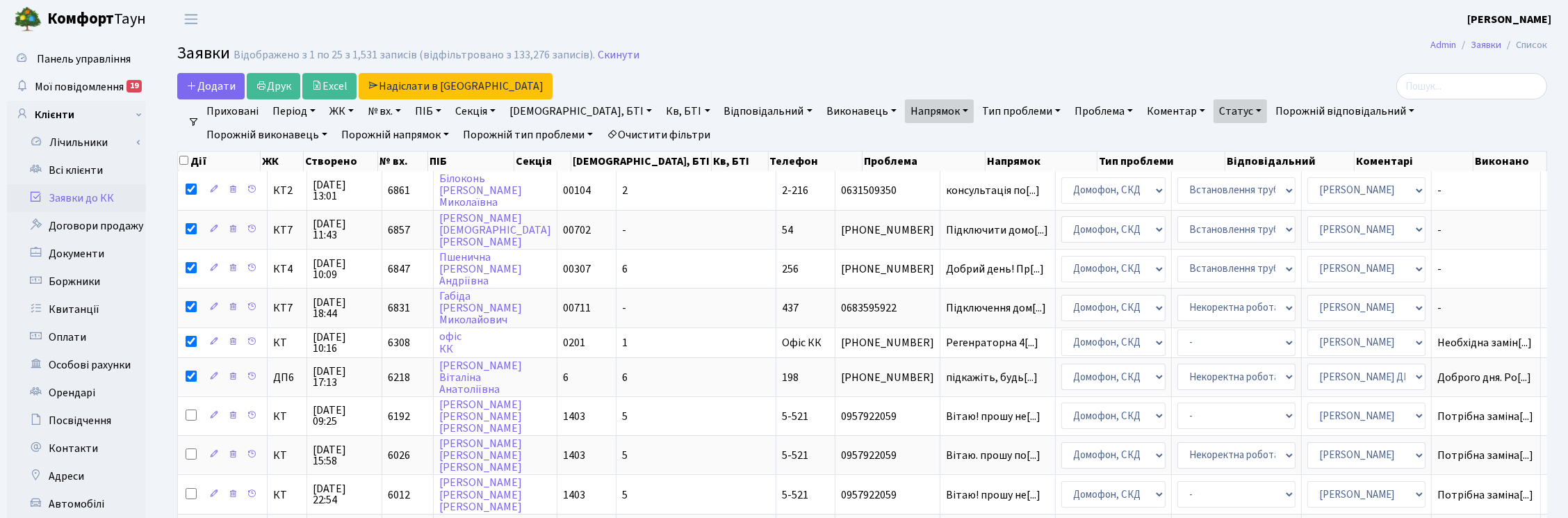
checkbox input "true"
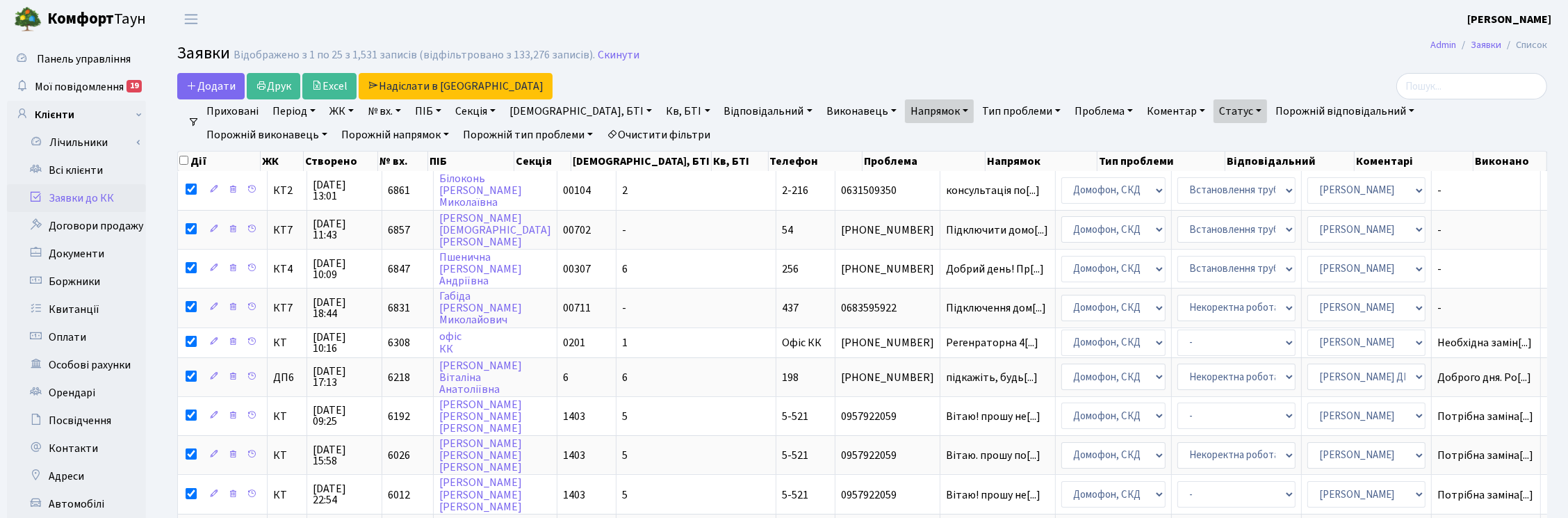
checkbox input "true"
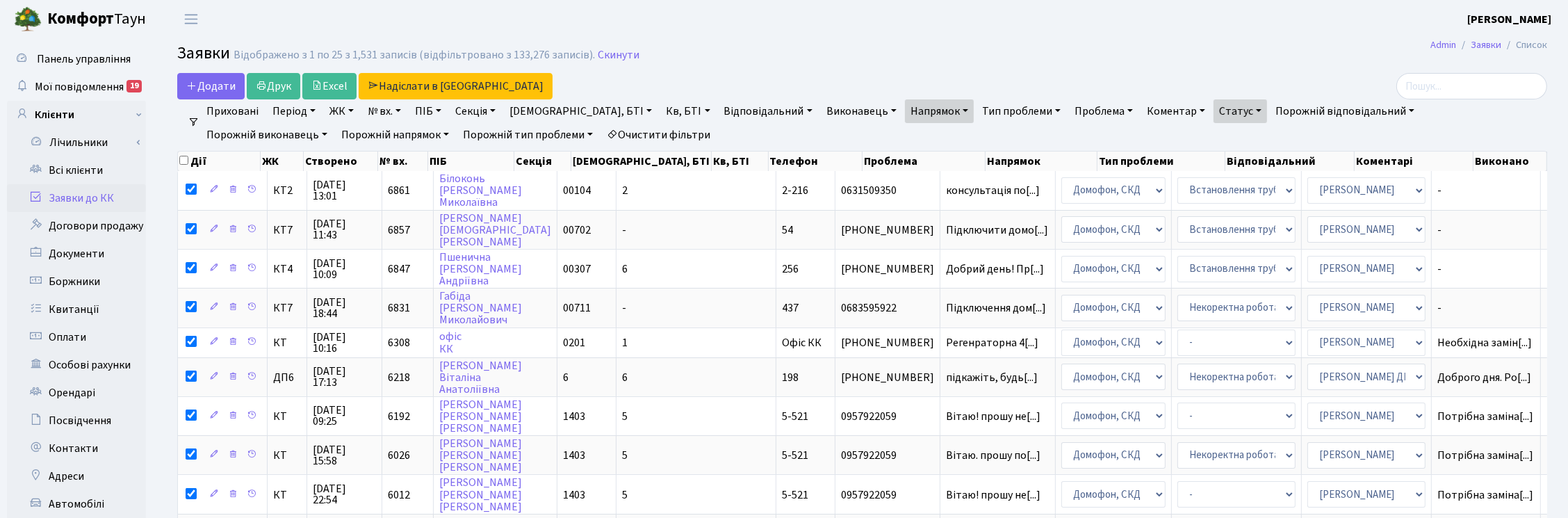
checkbox input "true"
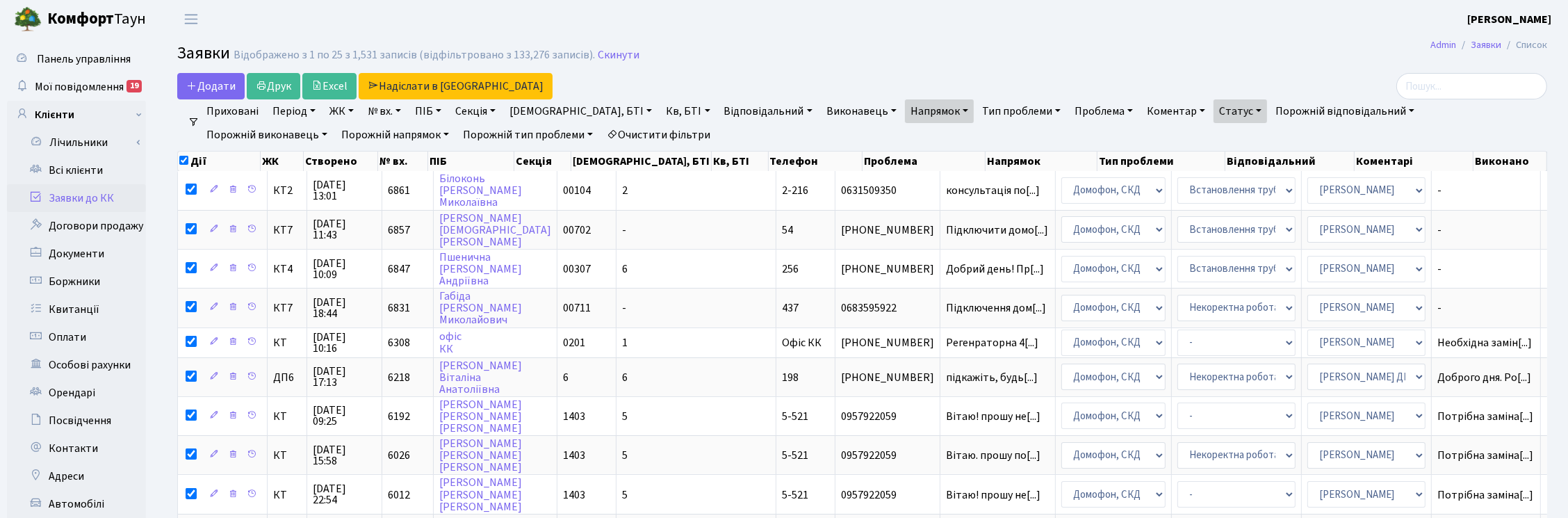
checkbox input "true"
click at [185, 160] on input "checkbox" at bounding box center [184, 161] width 9 height 9
checkbox input "false"
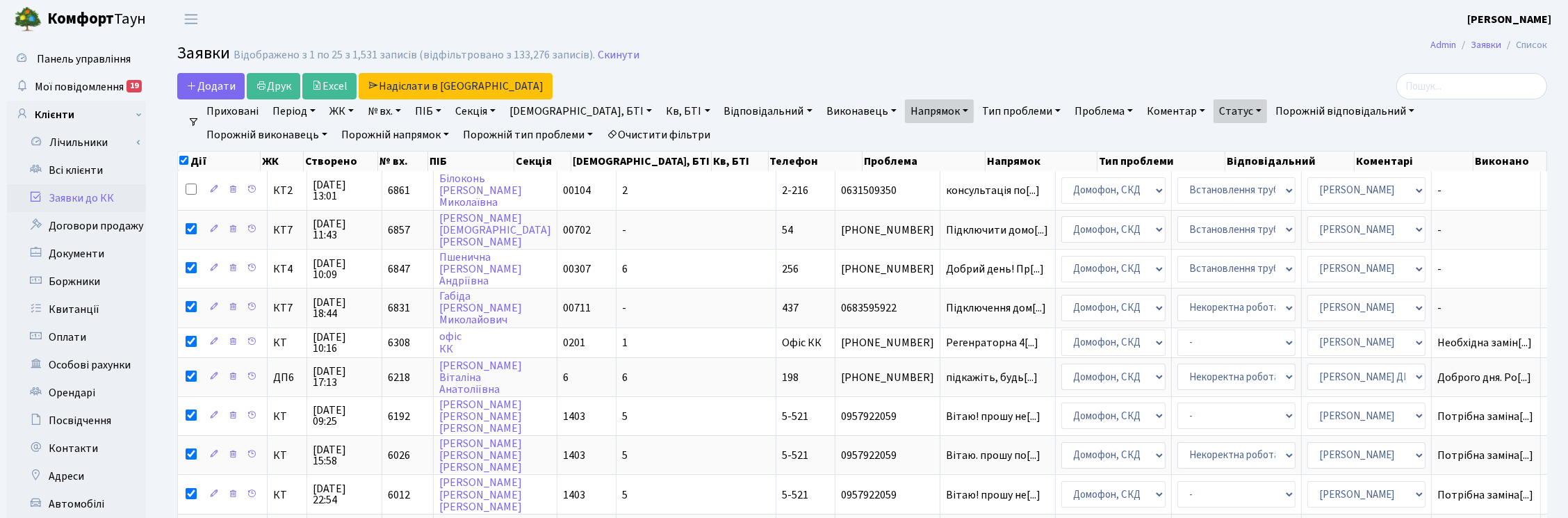
checkbox input "false"
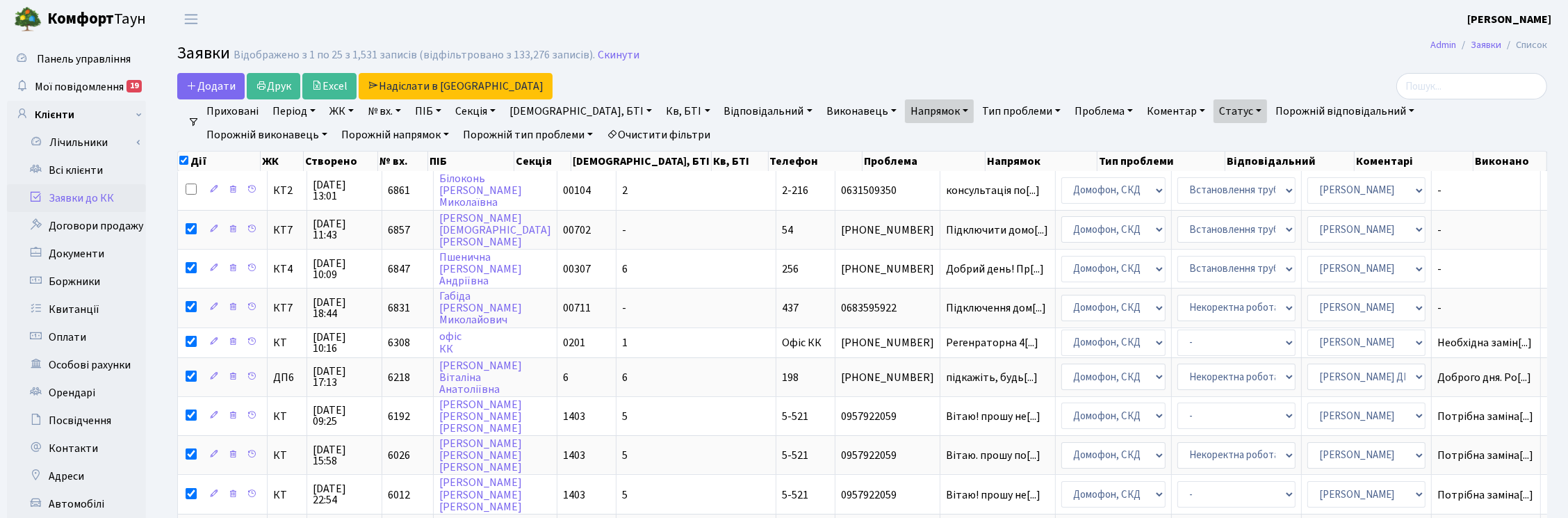
checkbox input "false"
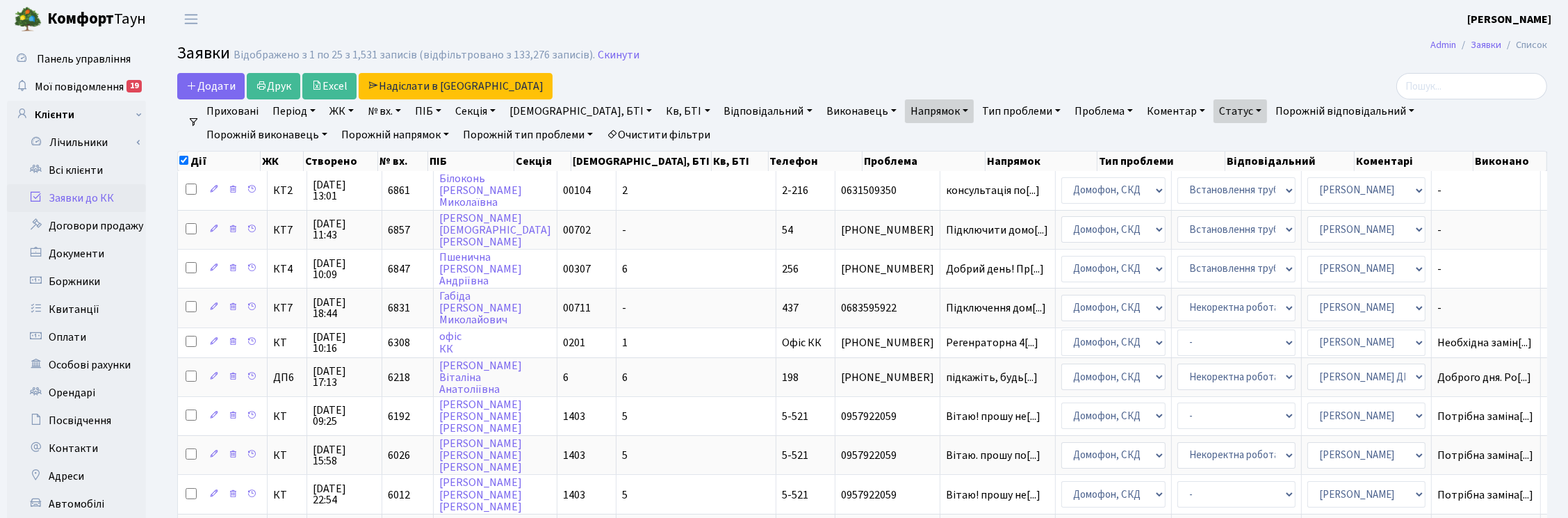
checkbox input "false"
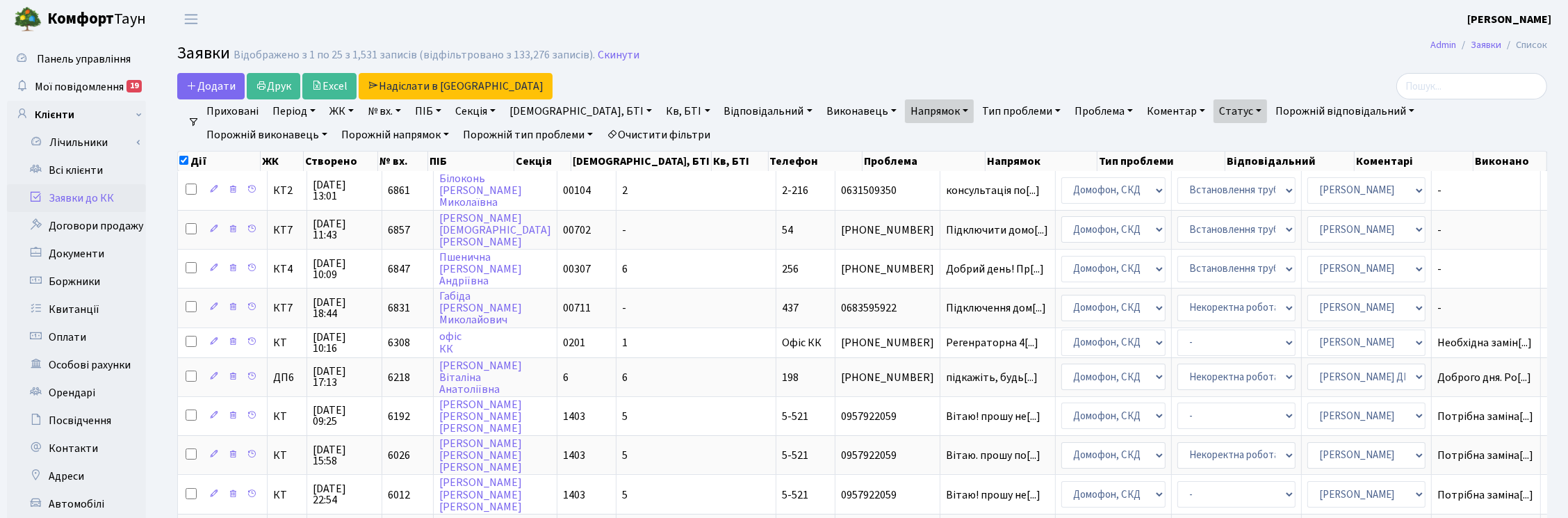
checkbox input "false"
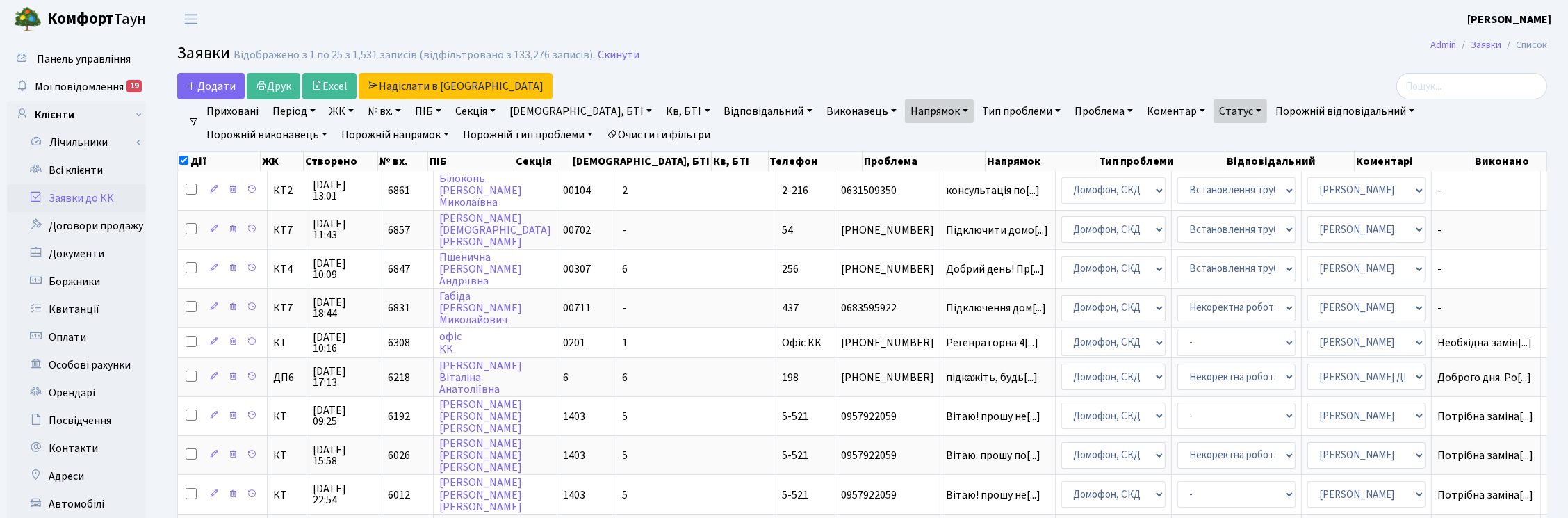
checkbox input "false"
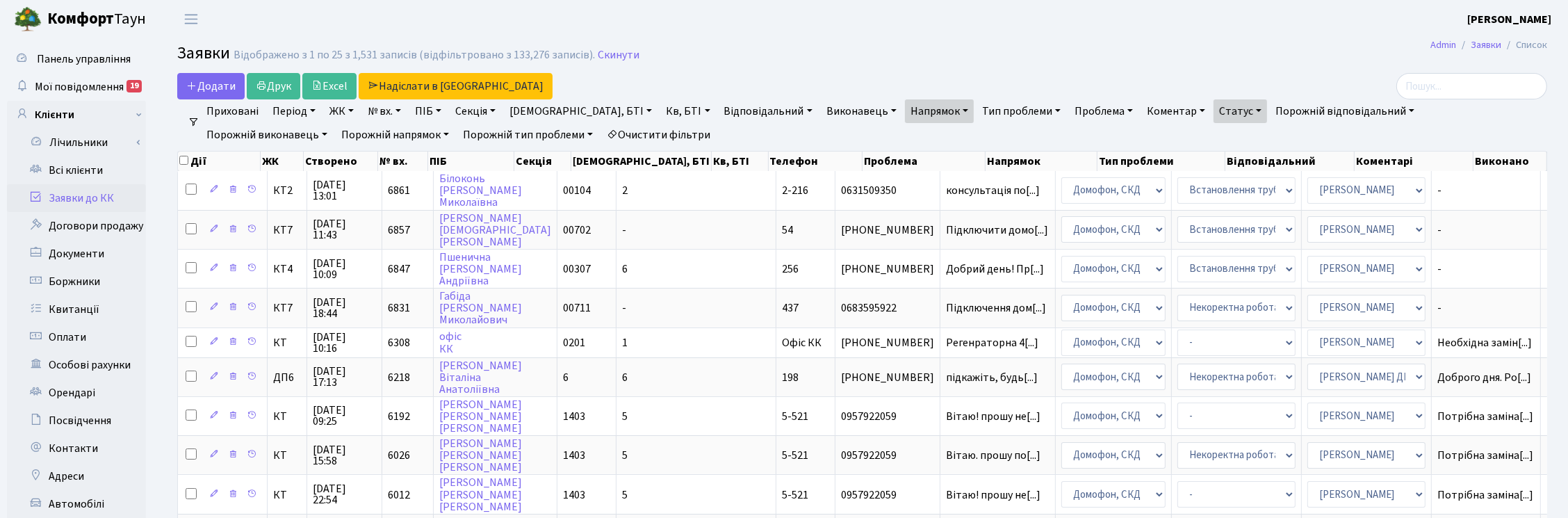
checkbox input "false"
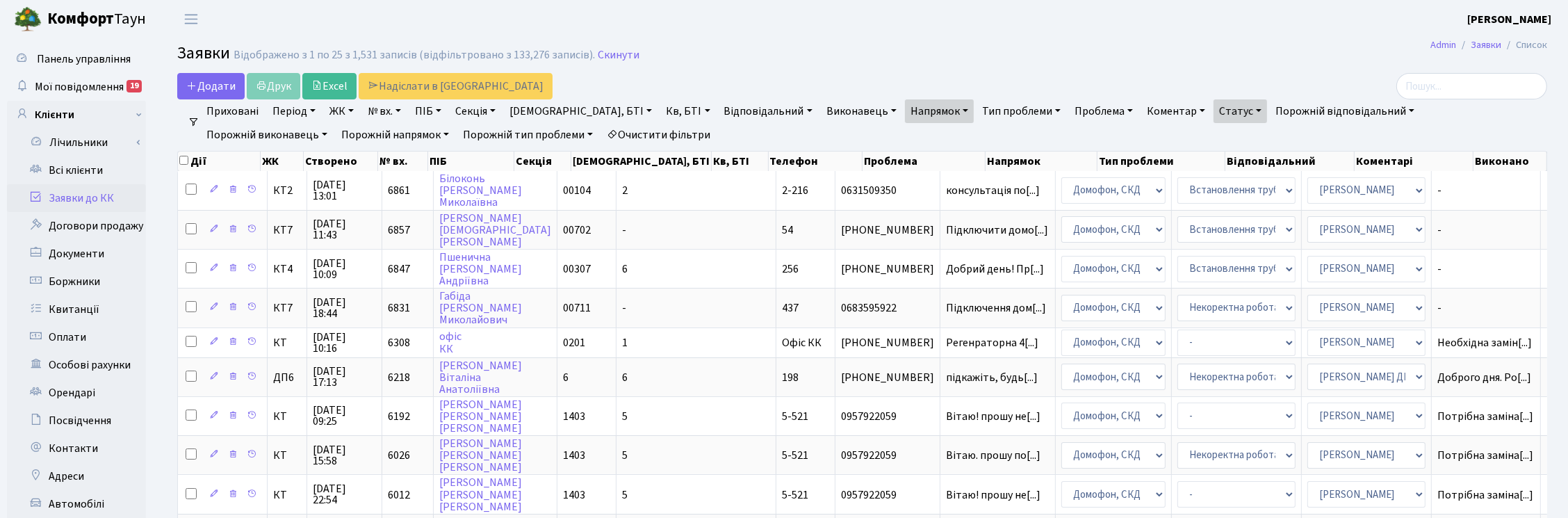
click at [905, 112] on link "Напрямок" at bounding box center [939, 110] width 69 height 23
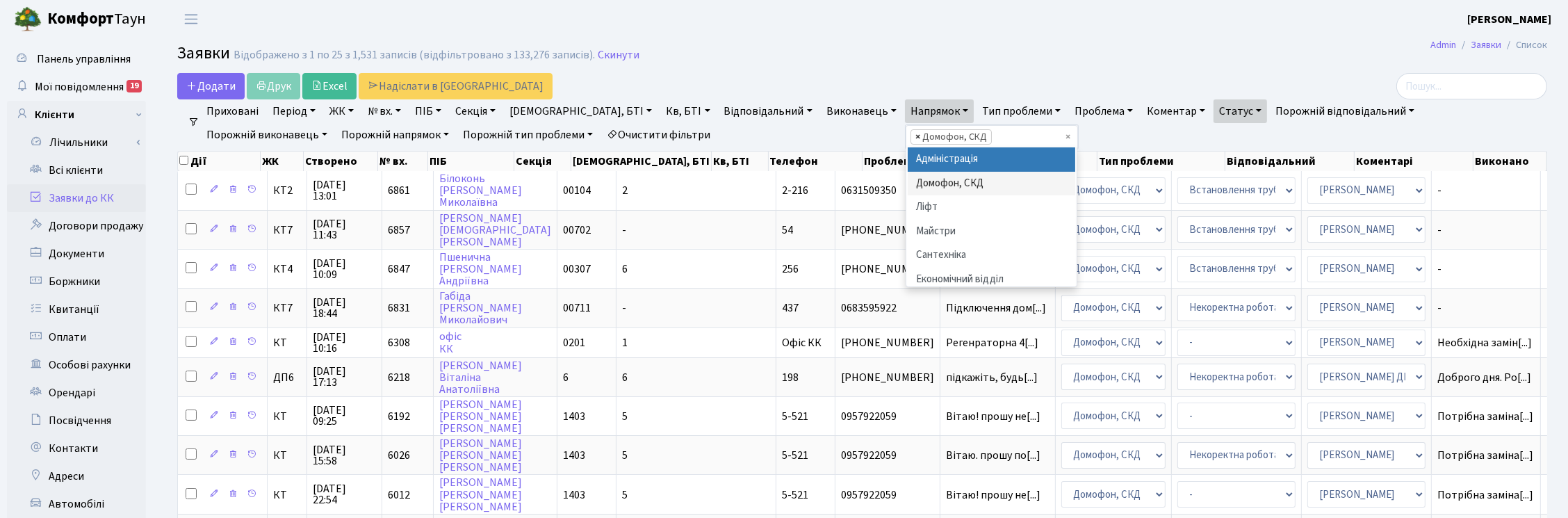
click at [915, 137] on span "×" at bounding box center [918, 137] width 5 height 14
select select
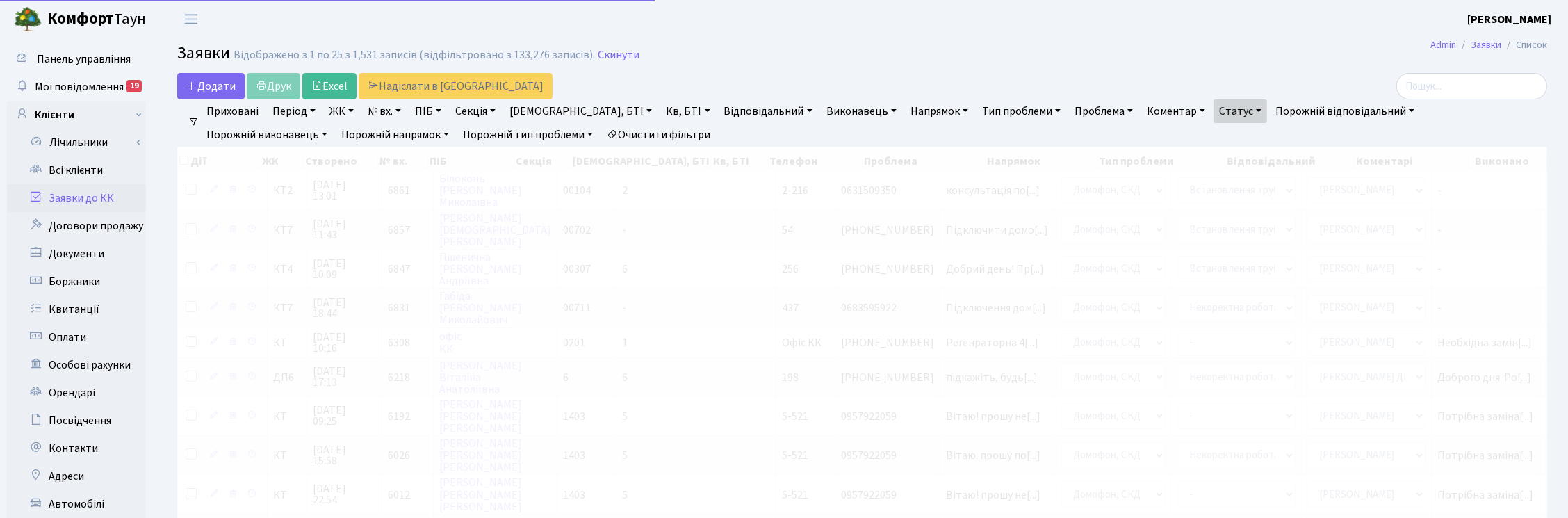
click at [905, 113] on link "Напрямок" at bounding box center [939, 110] width 69 height 23
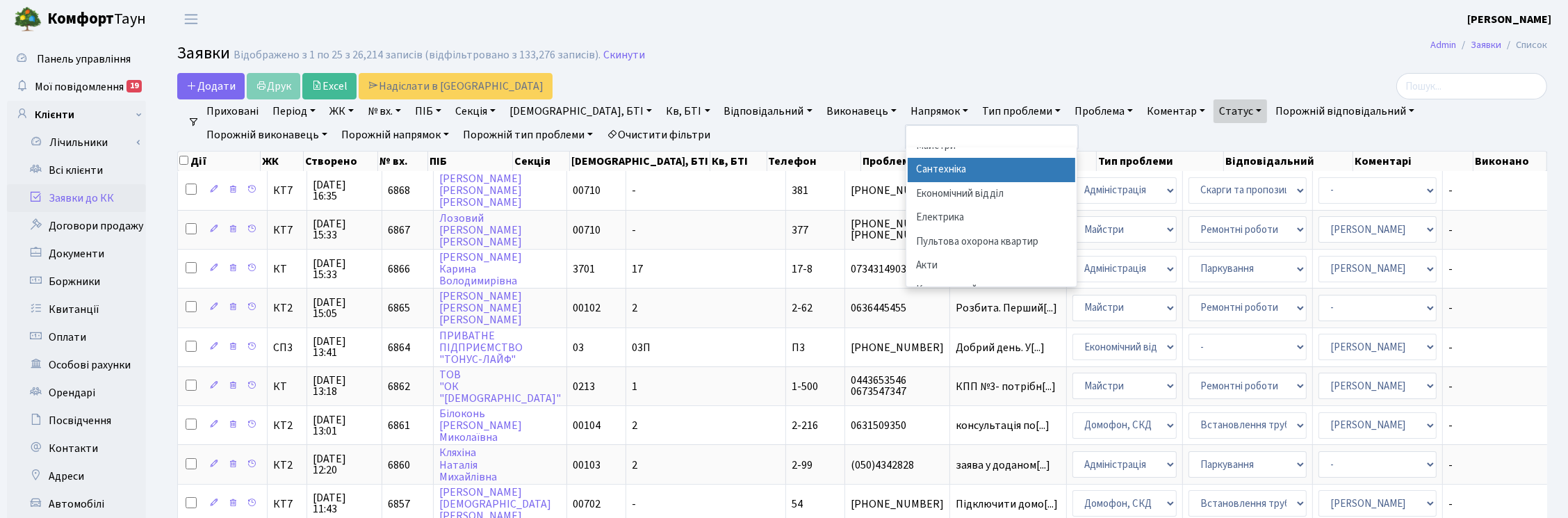
scroll to position [87, 0]
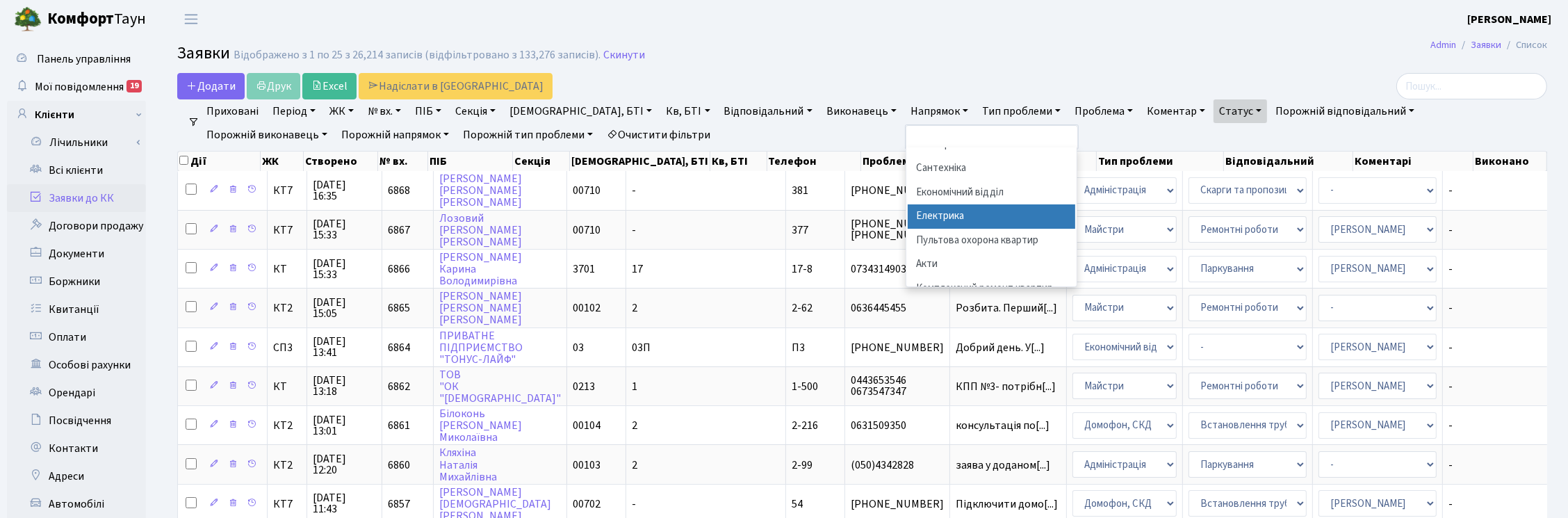
click at [908, 220] on li "Електрика" at bounding box center [992, 216] width 168 height 24
